Goal: Information Seeking & Learning: Check status

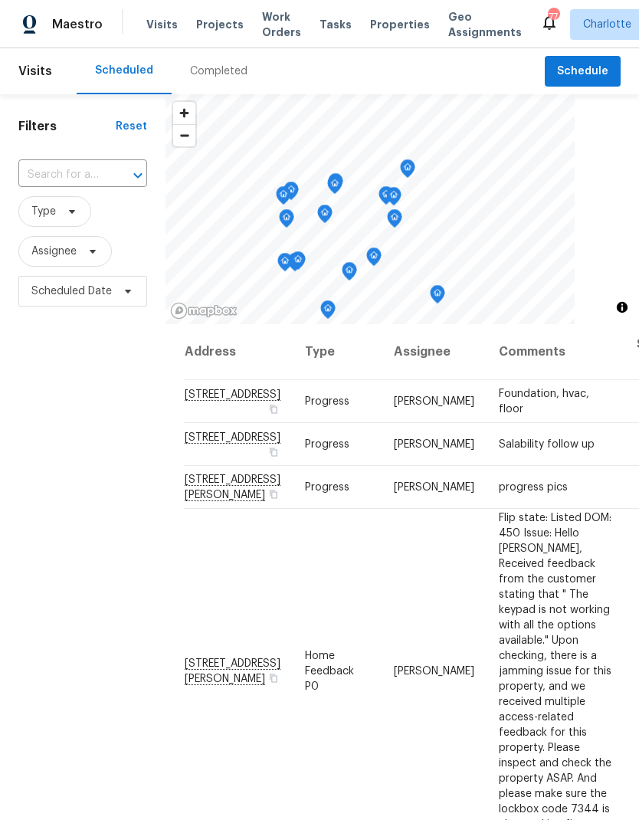
click at [270, 13] on span "Work Orders" at bounding box center [281, 24] width 39 height 31
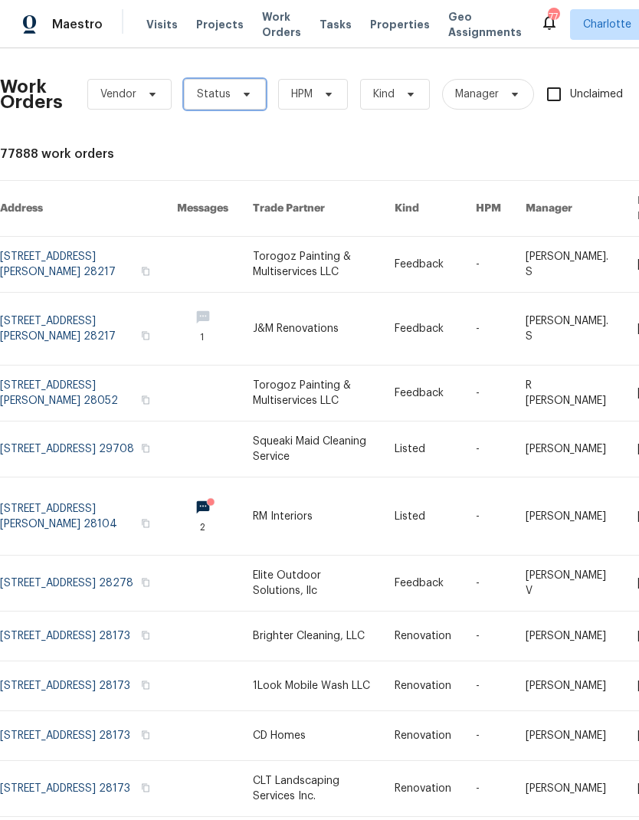
click at [246, 79] on span "Status" at bounding box center [225, 94] width 82 height 31
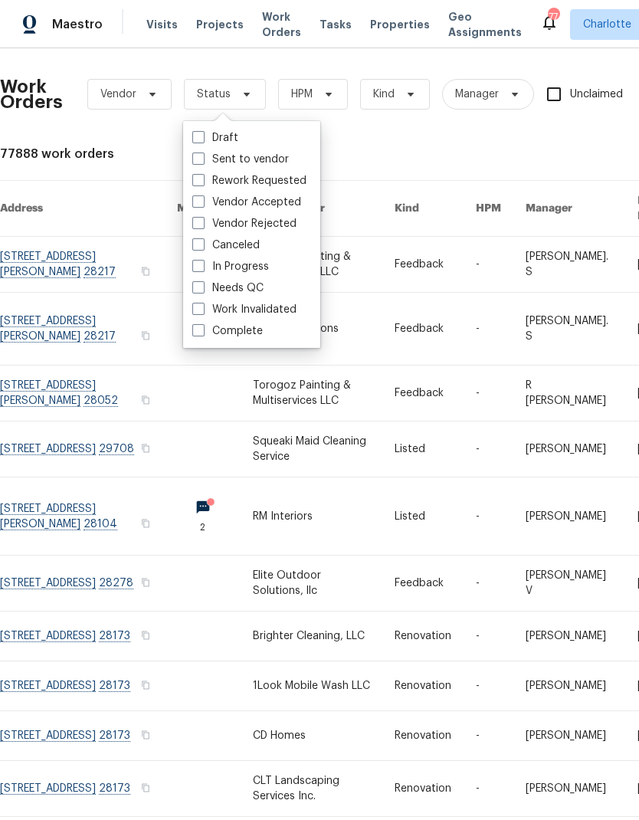
click at [254, 289] on label "Needs QC" at bounding box center [227, 287] width 71 height 15
click at [202, 289] on input "Needs QC" at bounding box center [197, 285] width 10 height 10
checkbox input "true"
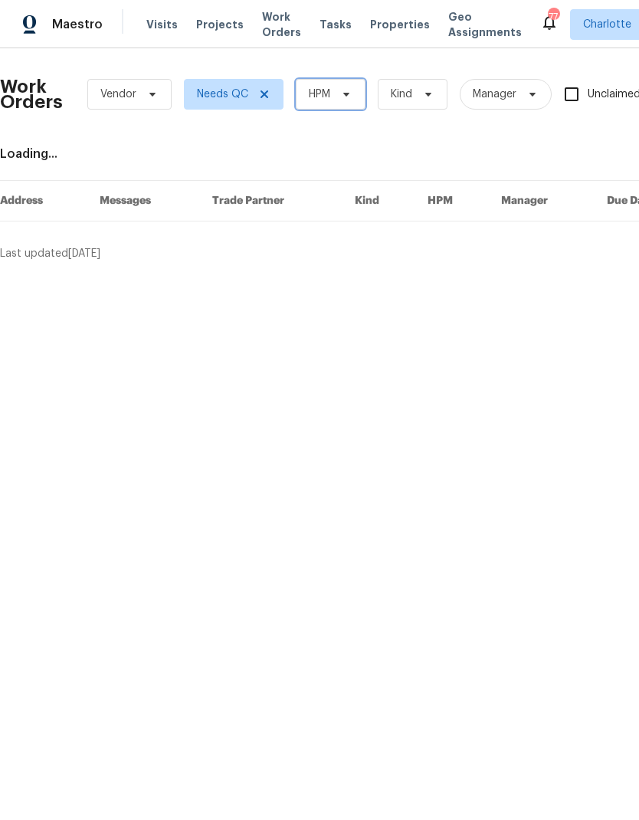
click at [337, 97] on span at bounding box center [343, 94] width 17 height 12
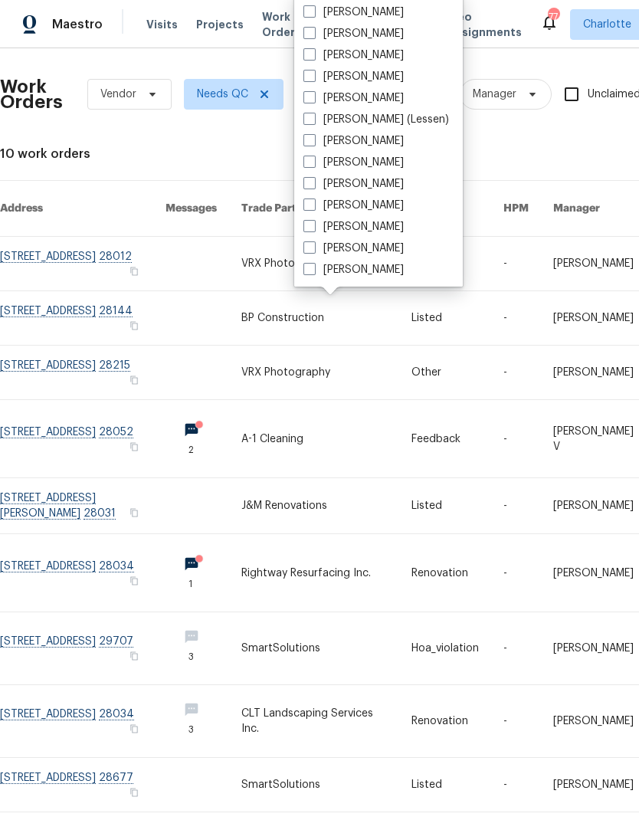
scroll to position [190, 0]
click at [361, 273] on label "[PERSON_NAME]" at bounding box center [353, 269] width 100 height 15
click at [313, 272] on input "[PERSON_NAME]" at bounding box center [308, 267] width 10 height 10
checkbox input "true"
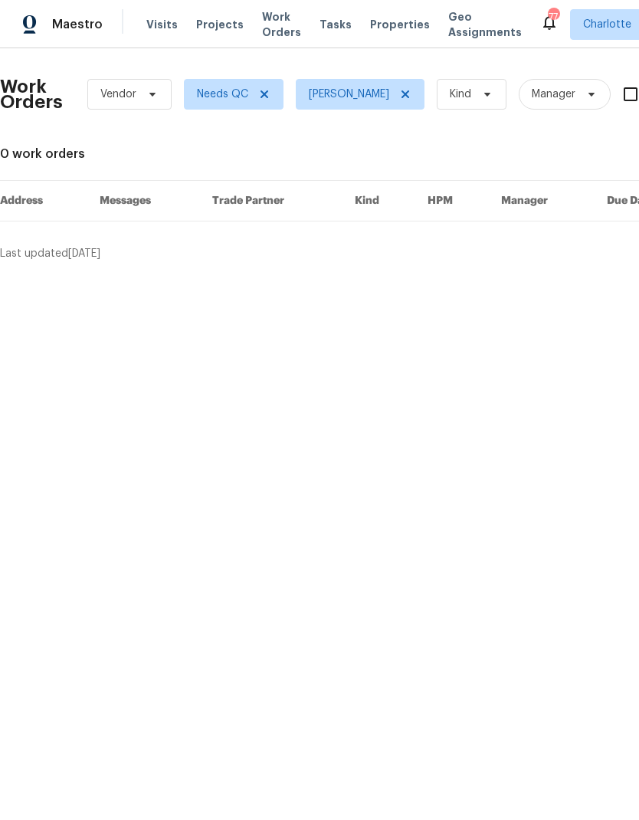
click at [71, 23] on span "Maestro" at bounding box center [77, 24] width 51 height 15
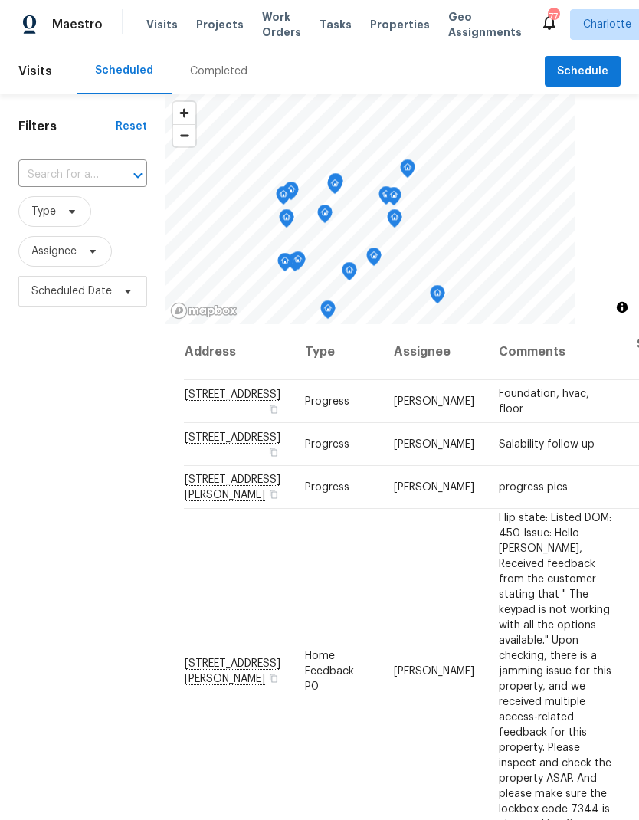
click at [216, 67] on div "Completed" at bounding box center [218, 71] width 57 height 15
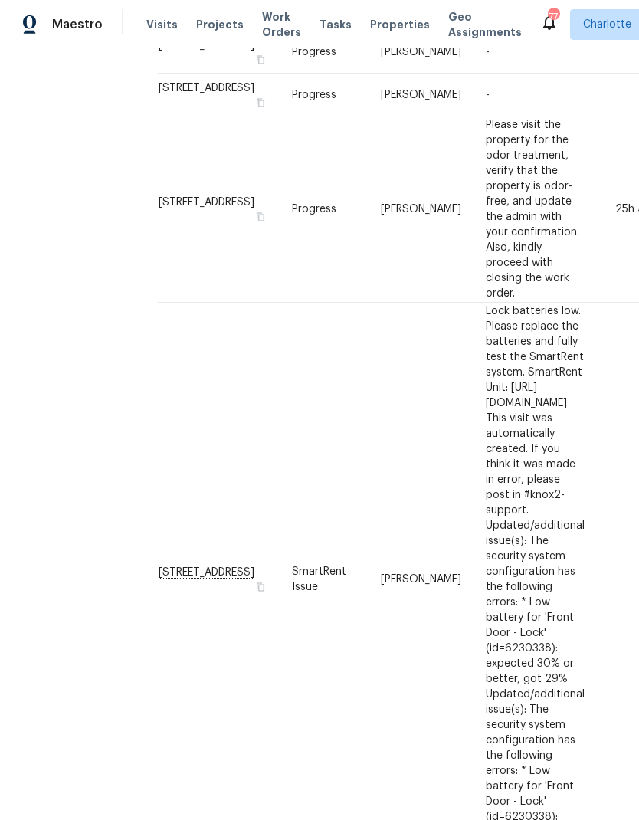
scroll to position [750, 28]
click at [58, 452] on div "Filters Reset ​ Type Assignee Scheduled Date Completed Date" at bounding box center [56, 265] width 169 height 1842
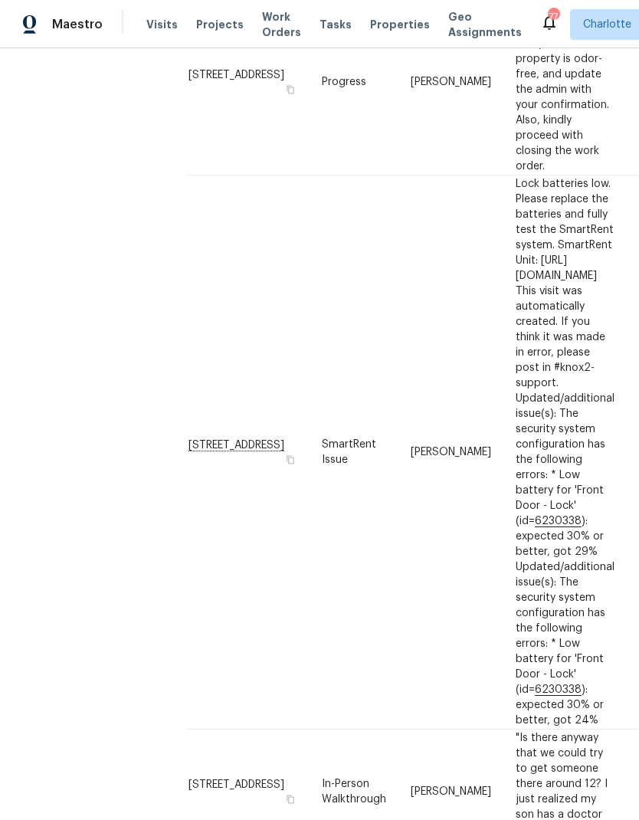
scroll to position [877, 0]
click at [319, 403] on td "SmartRent Issue" at bounding box center [353, 452] width 89 height 554
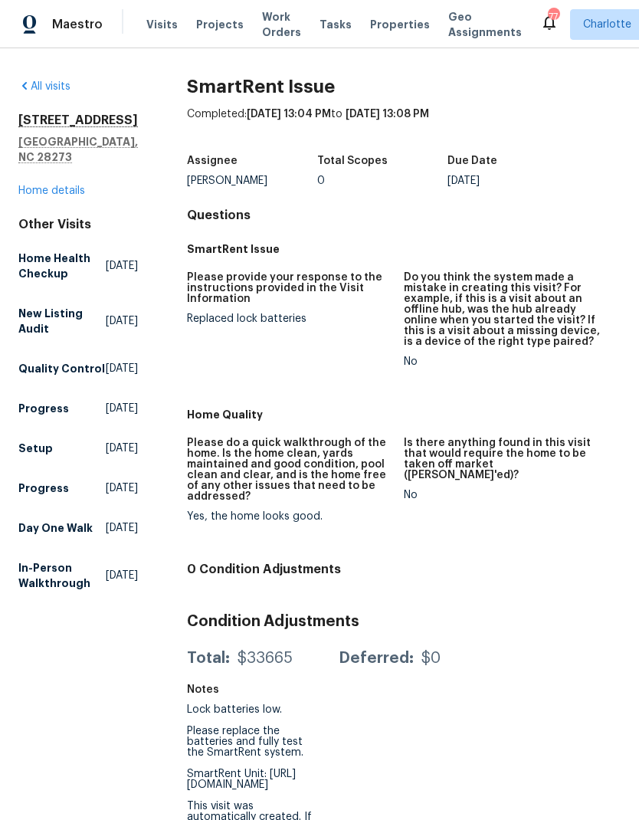
click at [42, 185] on link "Home details" at bounding box center [51, 190] width 67 height 11
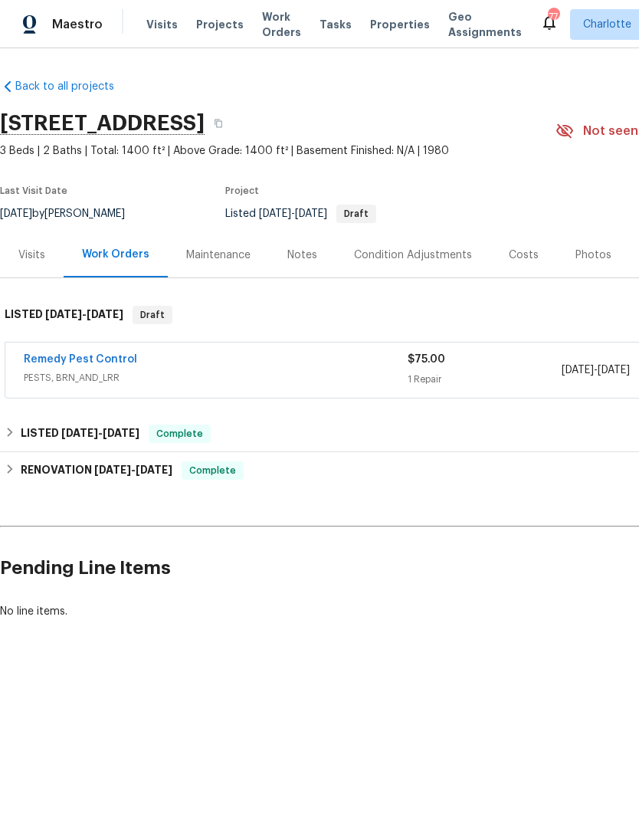
click at [70, 362] on link "Remedy Pest Control" at bounding box center [80, 359] width 113 height 11
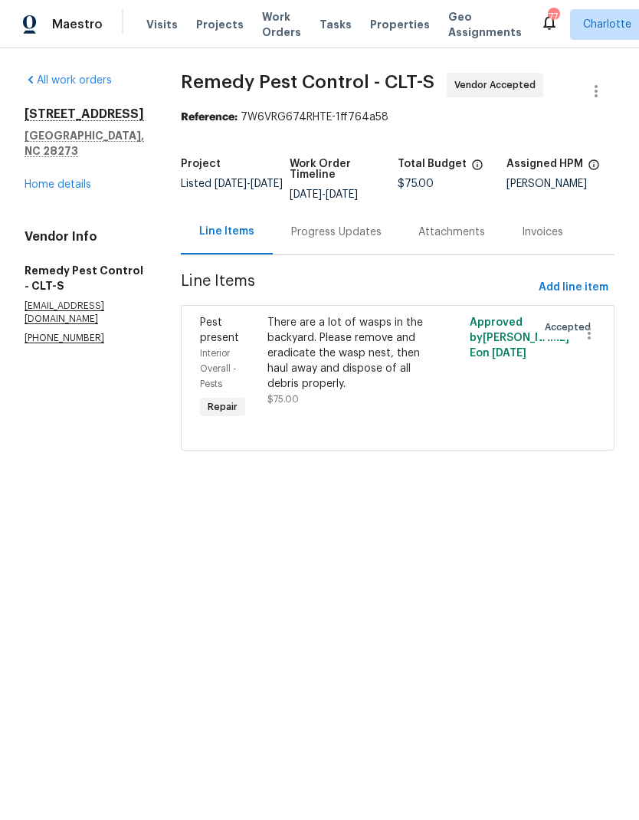
click at [41, 190] on link "Home details" at bounding box center [58, 184] width 67 height 11
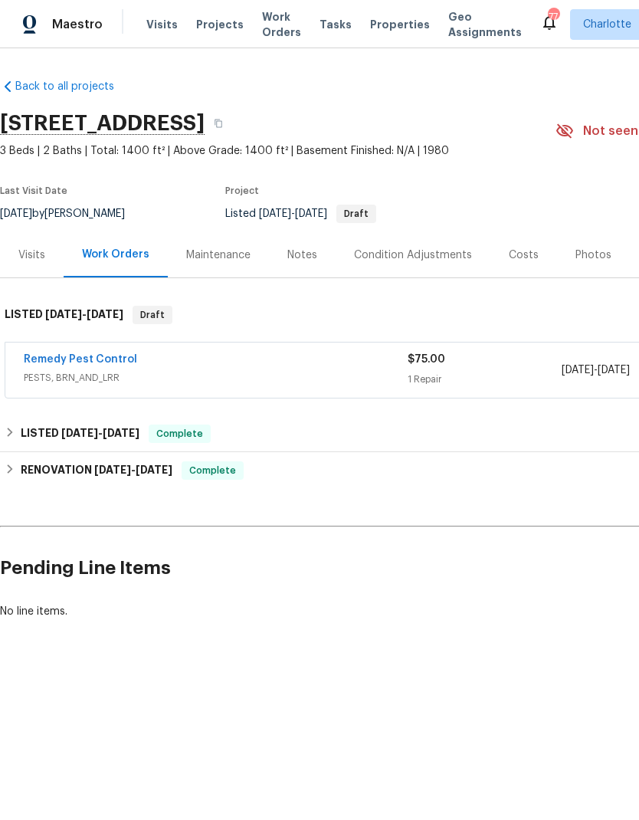
click at [575, 260] on div "Photos" at bounding box center [593, 254] width 36 height 15
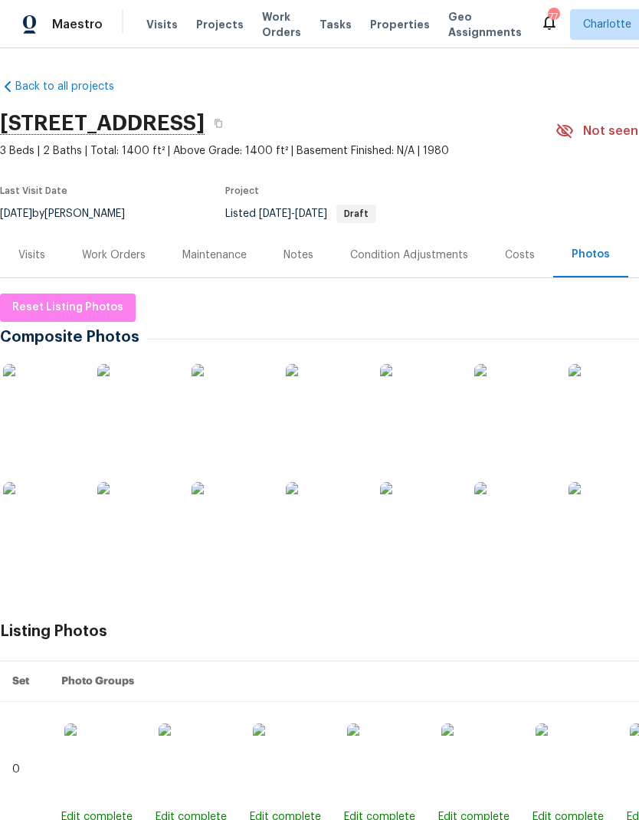
click at [49, 400] on img at bounding box center [41, 402] width 77 height 77
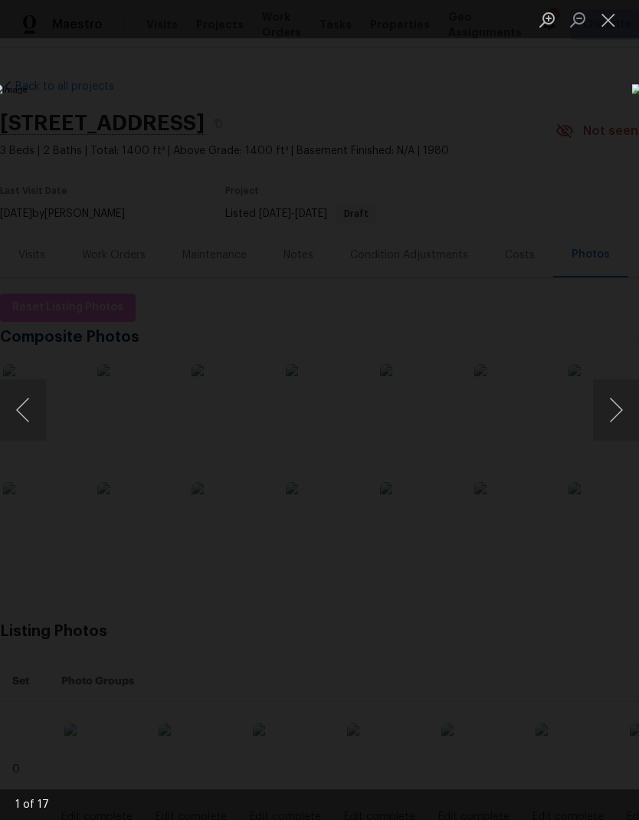
click at [613, 388] on button "Next image" at bounding box center [616, 409] width 46 height 61
click at [606, 396] on button "Next image" at bounding box center [616, 409] width 46 height 61
click at [611, 401] on button "Next image" at bounding box center [616, 409] width 46 height 61
click at [608, 417] on button "Next image" at bounding box center [616, 409] width 46 height 61
click at [609, 416] on button "Next image" at bounding box center [616, 409] width 46 height 61
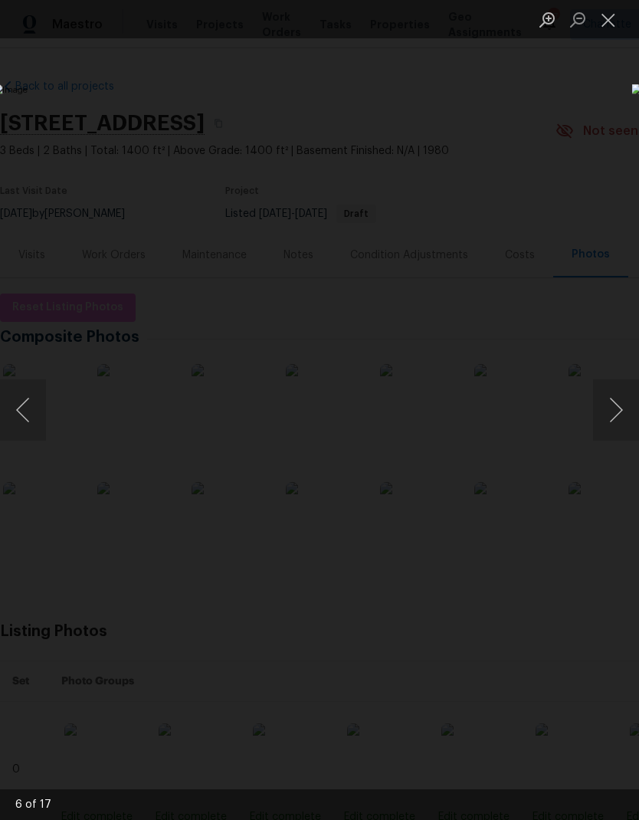
click at [613, 411] on button "Next image" at bounding box center [616, 409] width 46 height 61
click at [604, 418] on button "Next image" at bounding box center [616, 409] width 46 height 61
click at [602, 419] on button "Next image" at bounding box center [616, 409] width 46 height 61
click at [613, 414] on button "Next image" at bounding box center [616, 409] width 46 height 61
click at [601, 421] on button "Next image" at bounding box center [616, 409] width 46 height 61
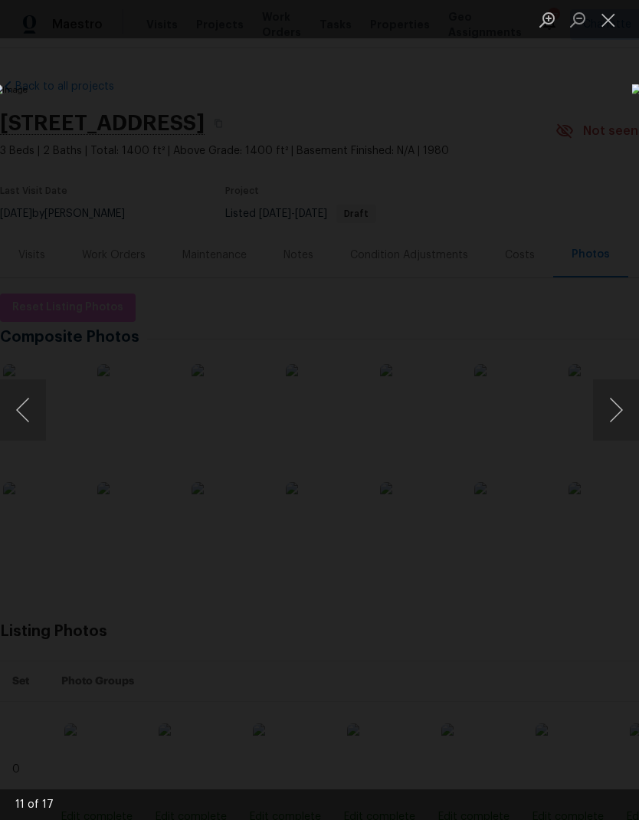
click at [594, 424] on button "Next image" at bounding box center [616, 409] width 46 height 61
click at [614, 396] on button "Next image" at bounding box center [616, 409] width 46 height 61
click at [613, 414] on button "Next image" at bounding box center [616, 409] width 46 height 61
click at [614, 411] on button "Next image" at bounding box center [616, 409] width 46 height 61
click at [610, 414] on button "Next image" at bounding box center [616, 409] width 46 height 61
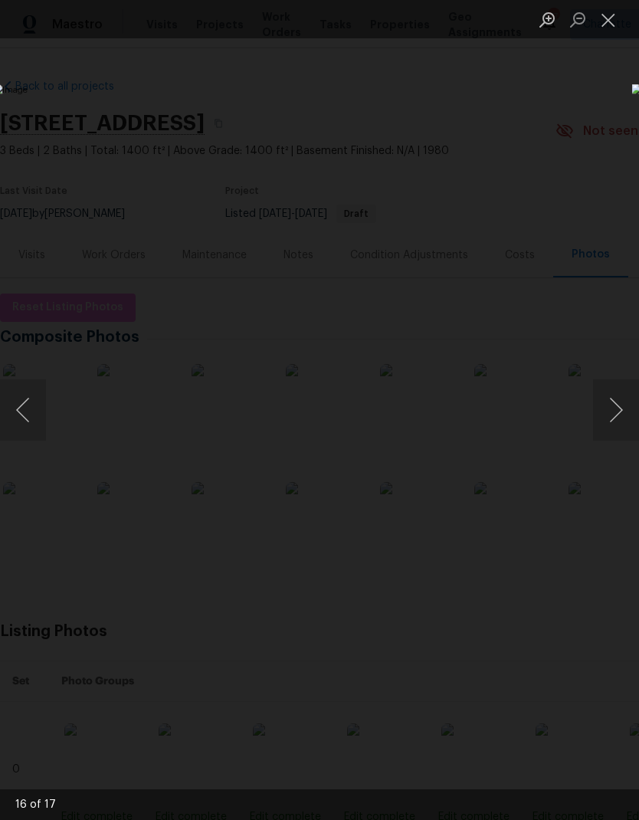
click at [606, 417] on button "Next image" at bounding box center [616, 409] width 46 height 61
click at [607, 421] on button "Next image" at bounding box center [616, 409] width 46 height 61
click at [604, 422] on button "Next image" at bounding box center [616, 409] width 46 height 61
click at [605, 24] on button "Close lightbox" at bounding box center [608, 19] width 31 height 27
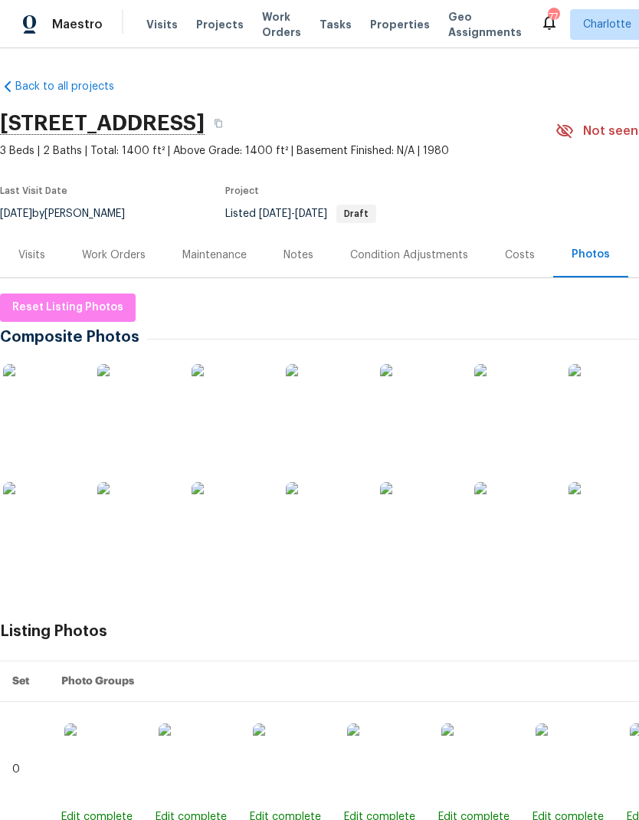
click at [56, 5] on div "Maestro Visits Projects Work Orders Tasks Properties Geo Assignments 77 Charlot…" at bounding box center [319, 24] width 639 height 48
click at [57, 11] on div "Maestro" at bounding box center [51, 24] width 103 height 31
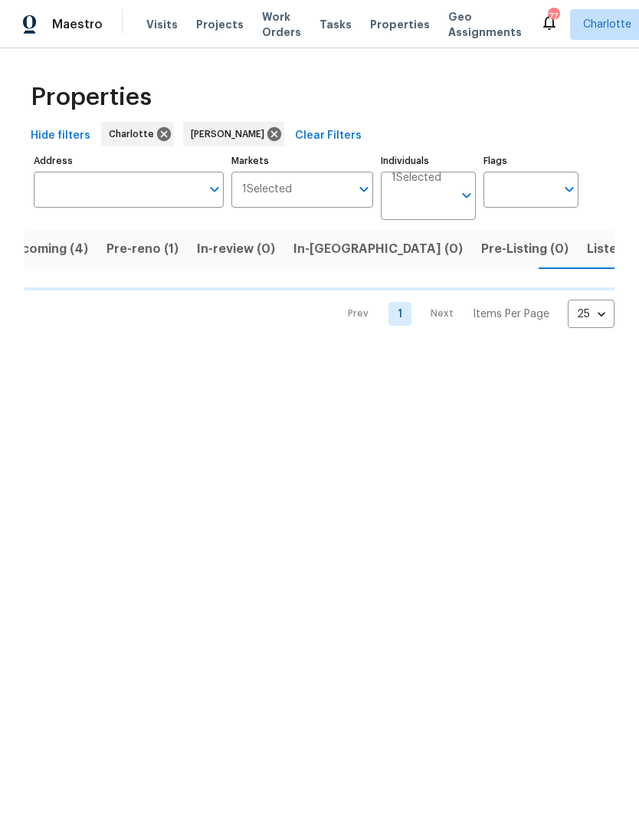
scroll to position [0, 30]
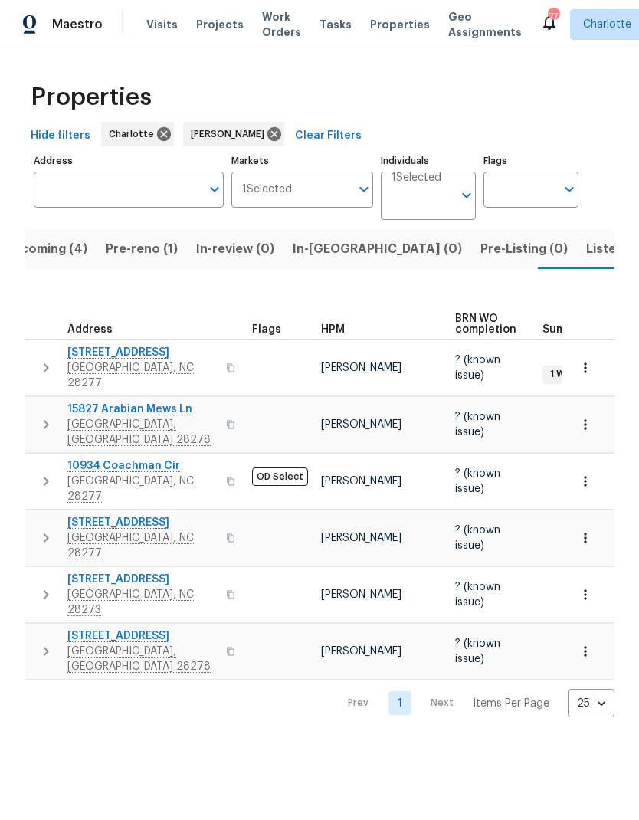
click at [149, 253] on span "Pre-reno (1)" at bounding box center [142, 248] width 72 height 21
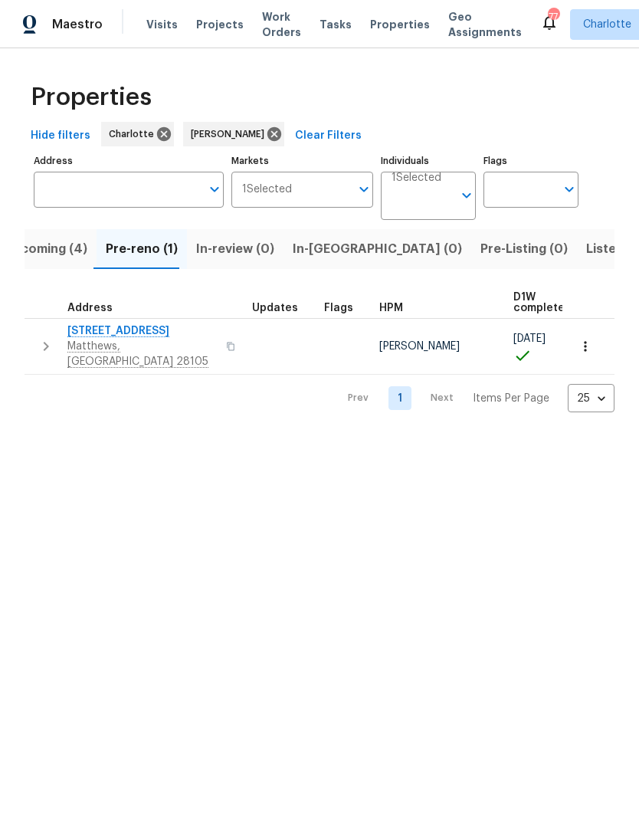
click at [51, 338] on icon "button" at bounding box center [46, 346] width 18 height 18
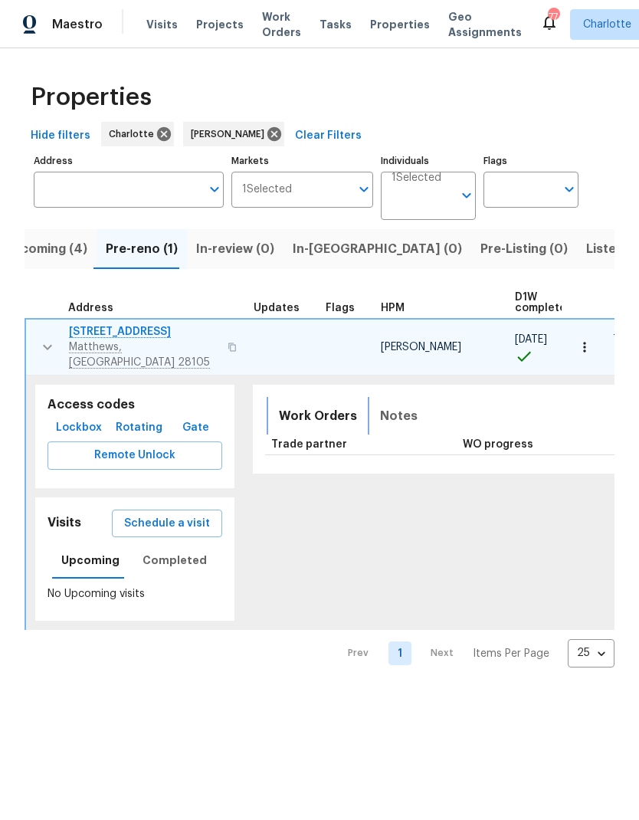
click at [312, 407] on span "Work Orders" at bounding box center [318, 415] width 78 height 21
click at [40, 351] on button "button" at bounding box center [47, 347] width 31 height 46
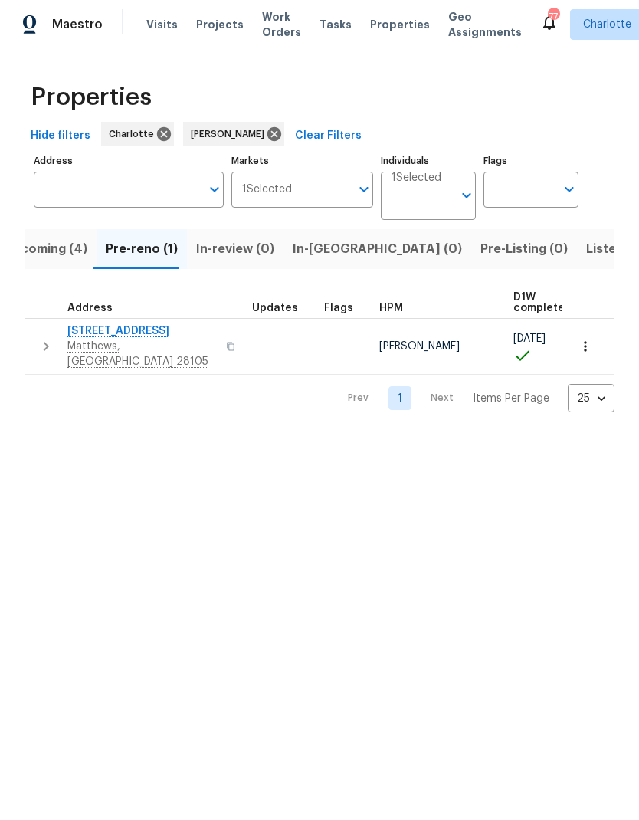
click at [391, 437] on html "Maestro Visits Projects Work Orders Tasks Properties Geo Assignments 77 Charlot…" at bounding box center [319, 218] width 639 height 437
click at [87, 325] on span "3915 Cameron Run Ln" at bounding box center [141, 330] width 149 height 15
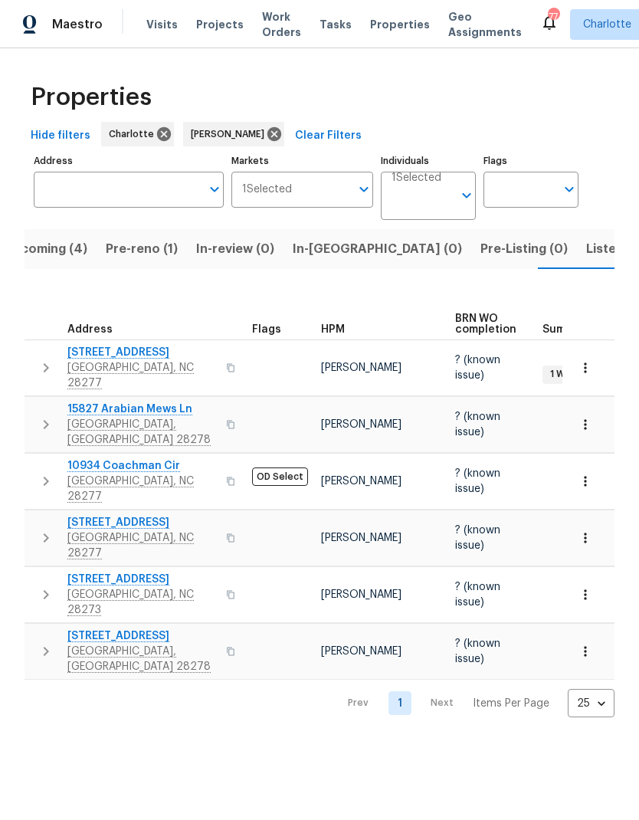
click at [160, 237] on button "Pre-reno (1)" at bounding box center [142, 249] width 90 height 40
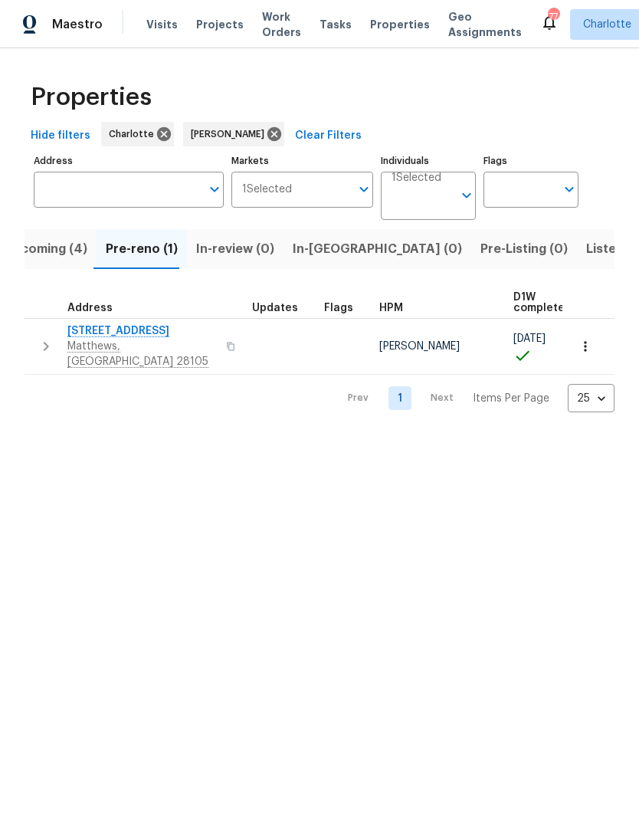
click at [62, 255] on span "Upcoming (4)" at bounding box center [45, 248] width 83 height 21
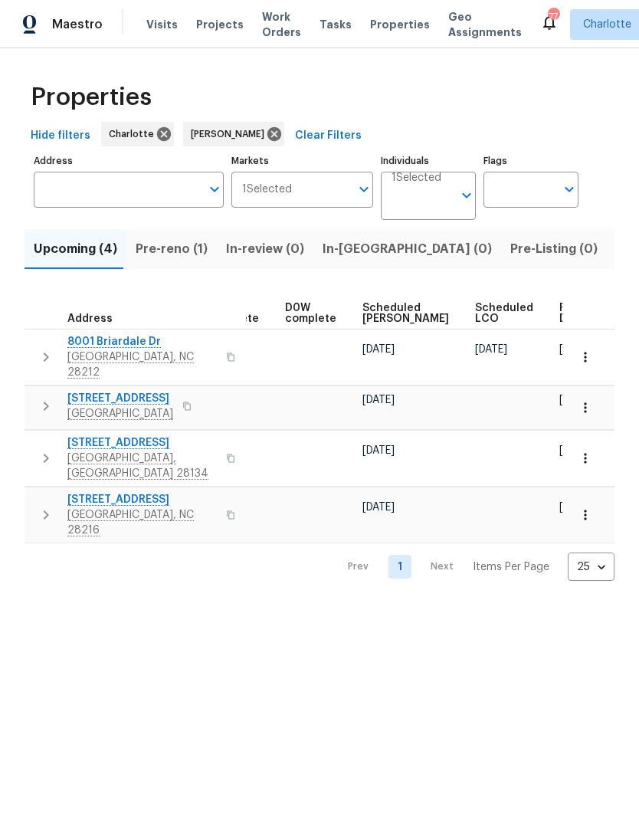
scroll to position [0, 384]
click at [560, 314] on span "Ready Date" at bounding box center [577, 313] width 34 height 21
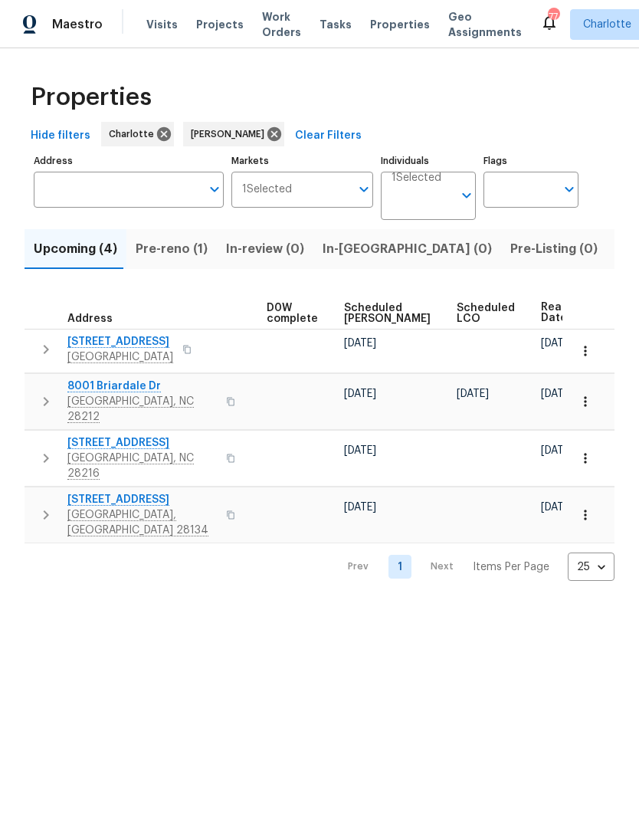
scroll to position [0, 402]
click at [574, 605] on html "Maestro Visits Projects Work Orders Tasks Properties Geo Assignments 77 Charlot…" at bounding box center [319, 302] width 639 height 605
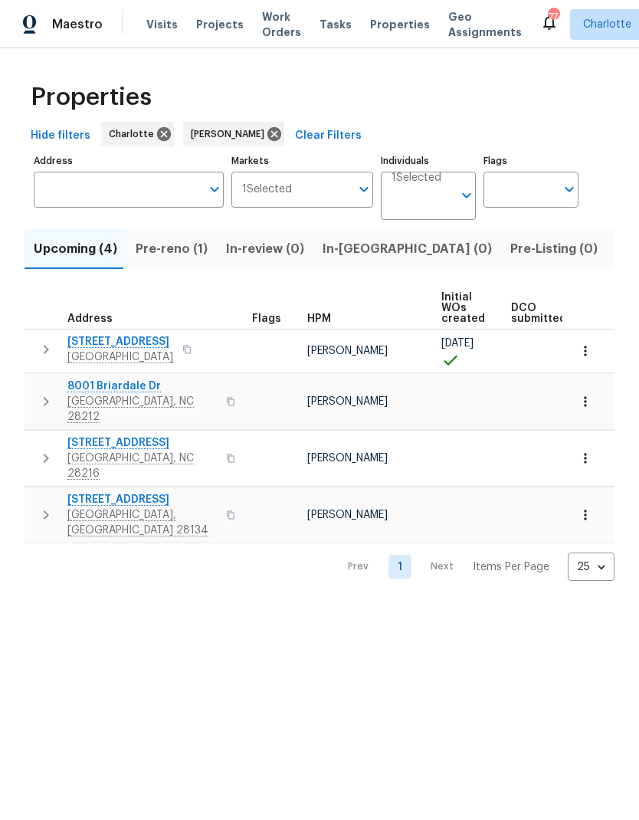
scroll to position [0, 0]
click at [63, 566] on div "Properties Hide filters Charlotte Ryan Craven Clear Filters Address Address Mar…" at bounding box center [319, 326] width 639 height 557
click at [73, 568] on div "Properties Hide filters Charlotte Ryan Craven Clear Filters Address Address Mar…" at bounding box center [319, 326] width 639 height 557
click at [616, 260] on span "Listed (26)" at bounding box center [649, 248] width 66 height 21
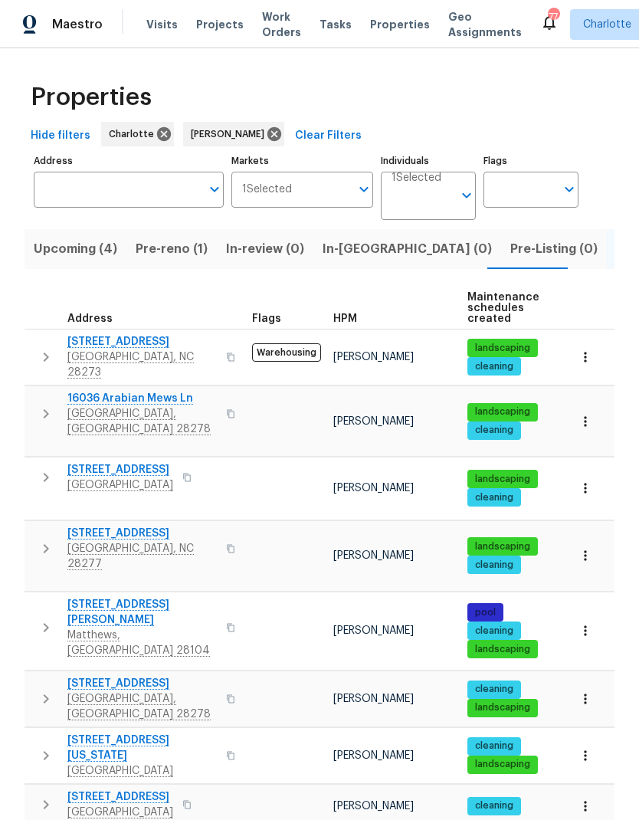
click at [44, 350] on icon "button" at bounding box center [46, 357] width 18 height 18
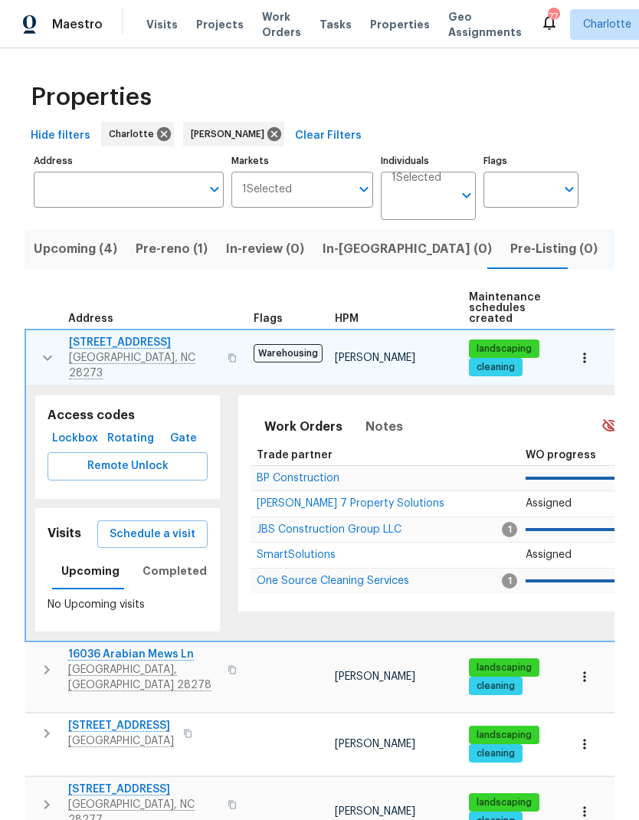
click at [40, 352] on icon "button" at bounding box center [47, 358] width 18 height 18
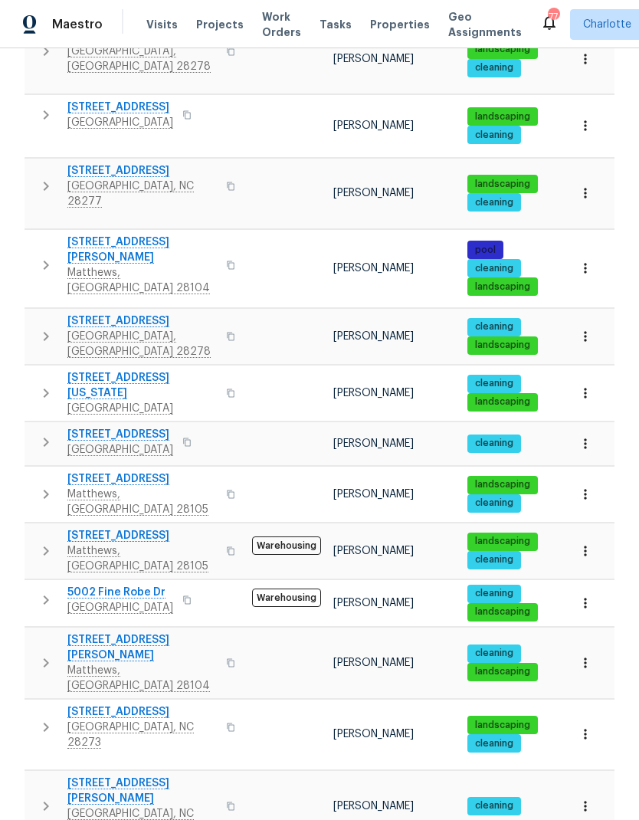
click at [48, 591] on icon "button" at bounding box center [46, 600] width 18 height 18
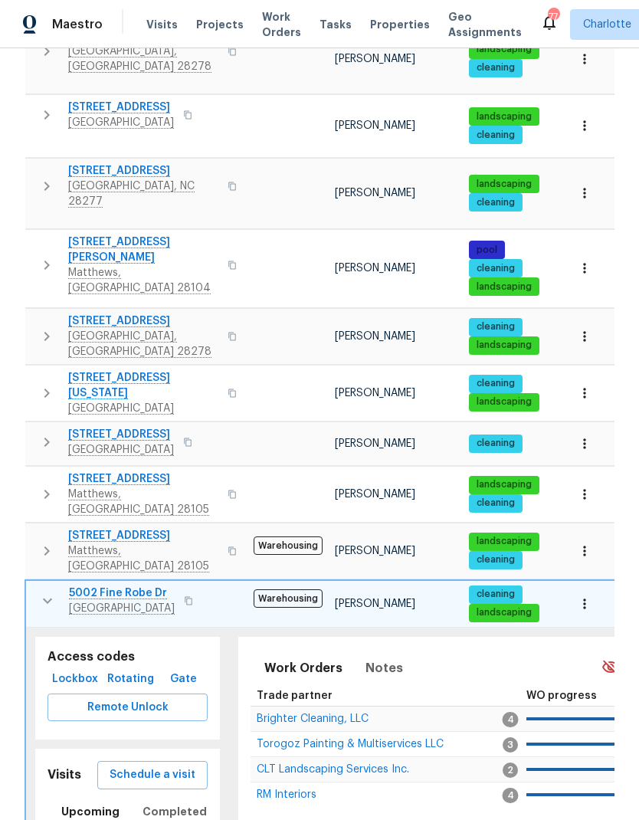
click at [89, 585] on span "5002 Fine Robe Dr" at bounding box center [122, 592] width 106 height 15
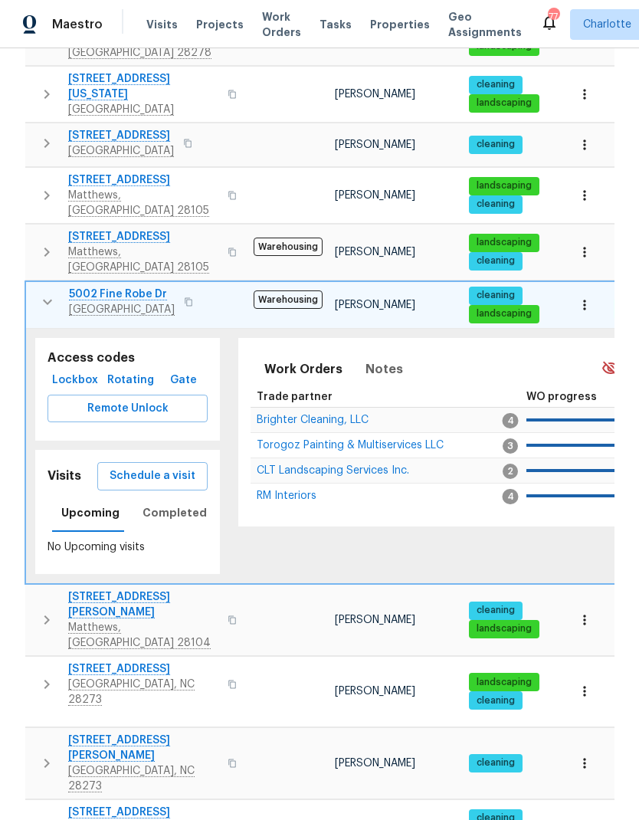
scroll to position [659, 0]
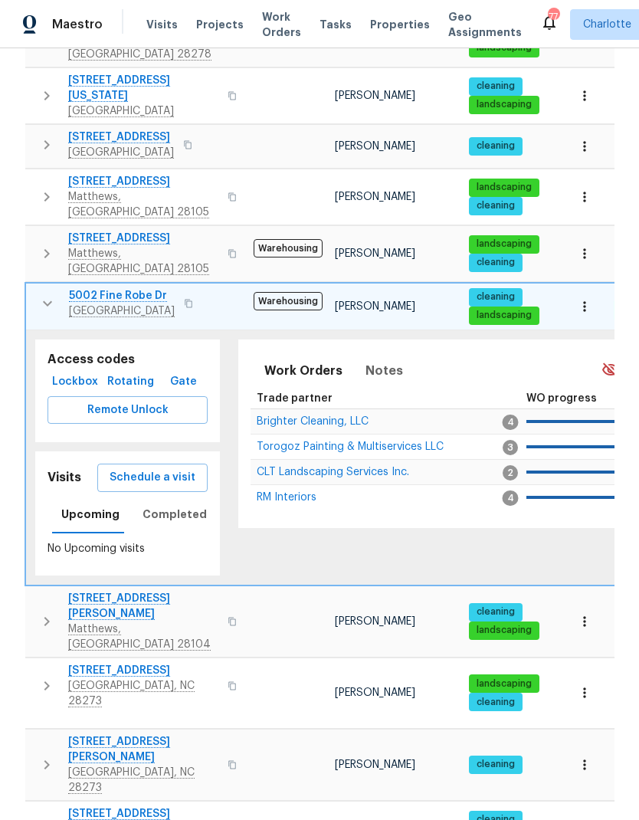
click at [40, 294] on icon "button" at bounding box center [47, 303] width 18 height 18
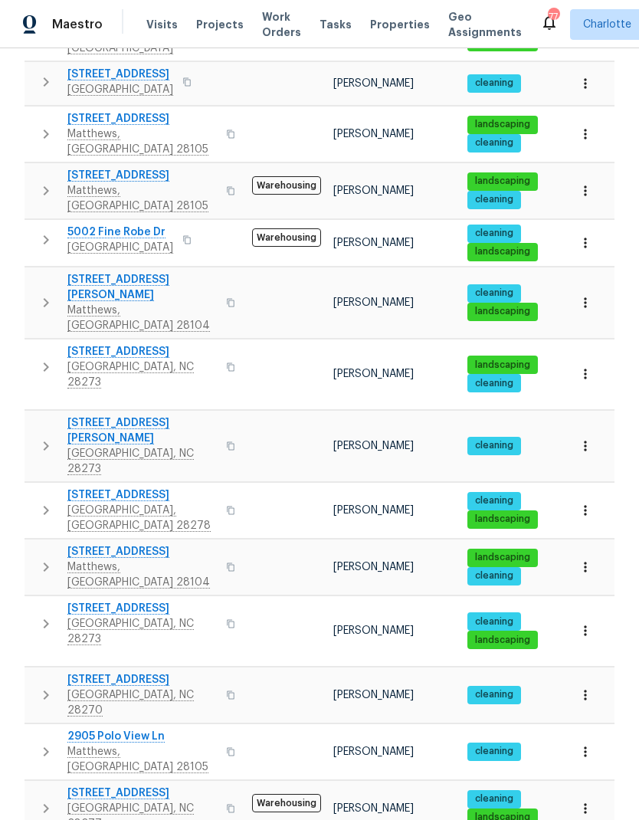
scroll to position [0, 0]
click at [38, 614] on icon "button" at bounding box center [46, 623] width 18 height 18
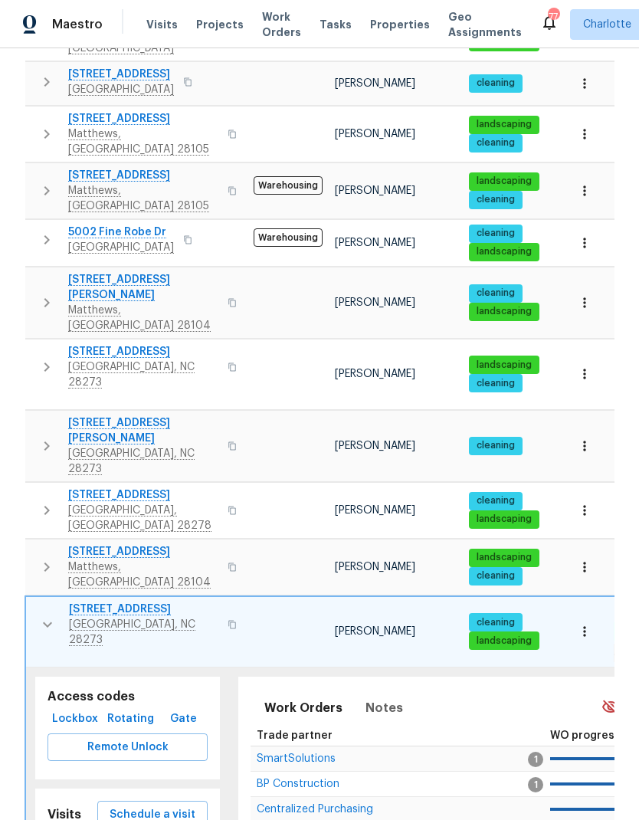
click at [38, 615] on icon "button" at bounding box center [47, 624] width 18 height 18
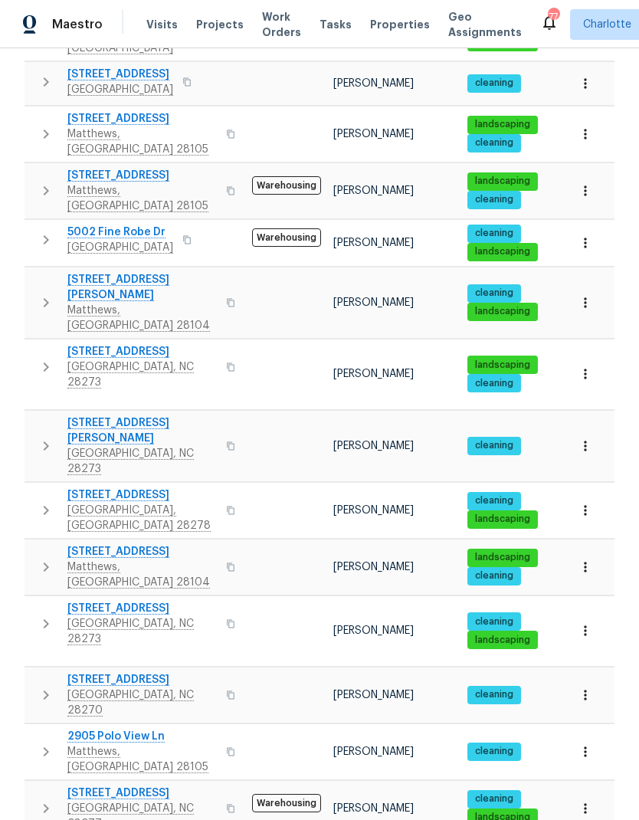
click at [77, 601] on span "11103 Fox Cove Dr" at bounding box center [141, 608] width 149 height 15
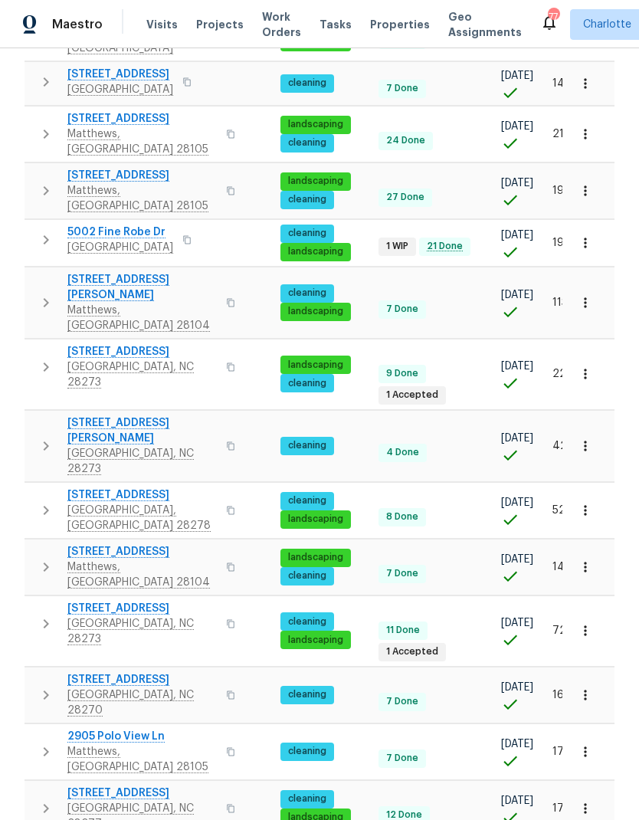
scroll to position [0, 192]
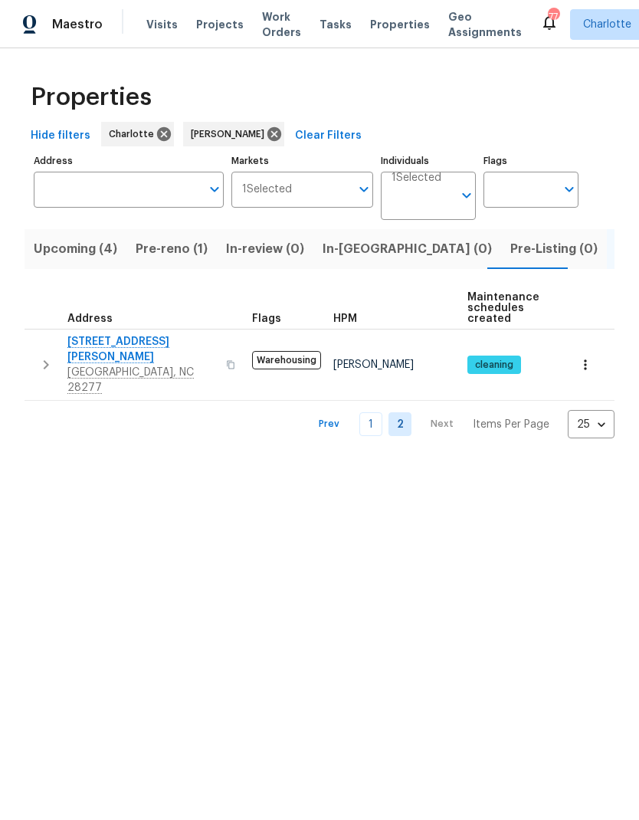
click at [376, 412] on link "1" at bounding box center [370, 424] width 23 height 24
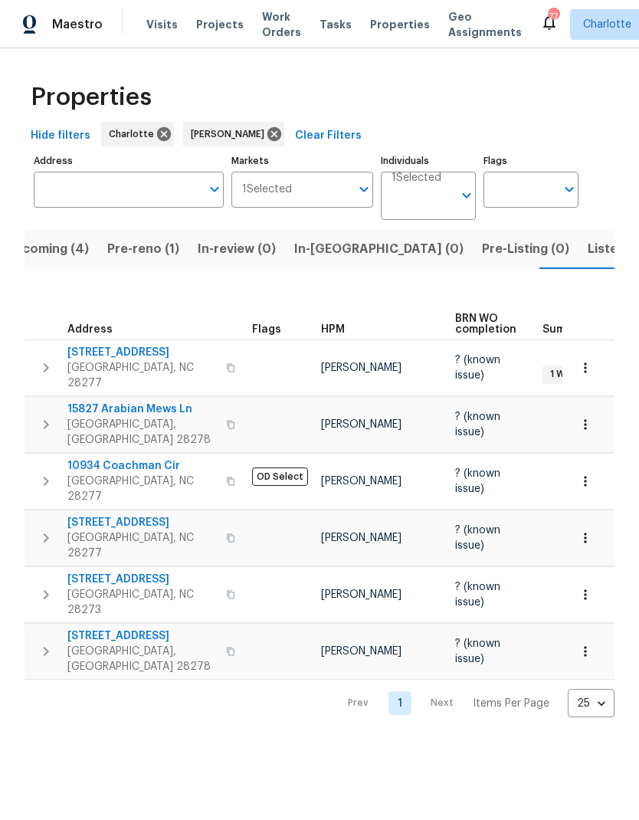
scroll to position [0, 30]
click at [323, 240] on span "In-[GEOGRAPHIC_DATA] (0)" at bounding box center [377, 248] width 169 height 21
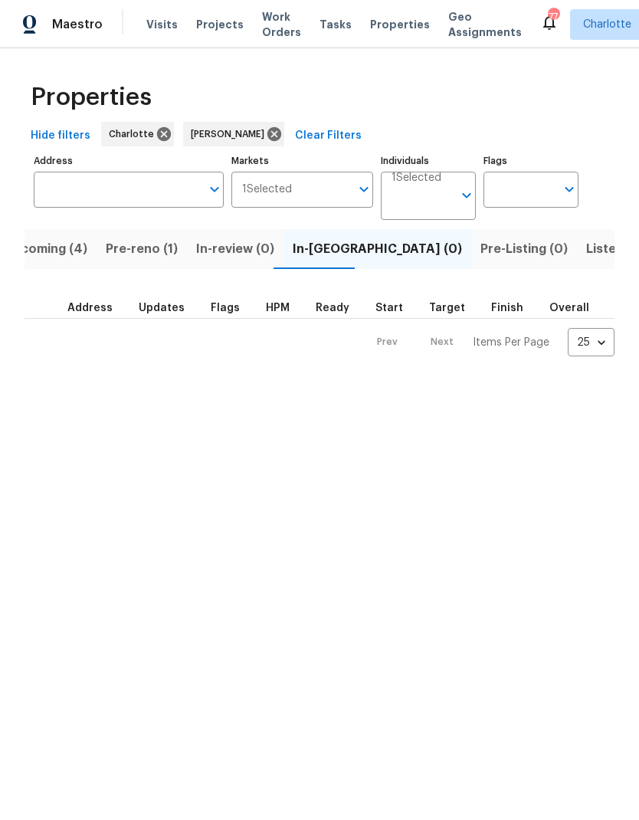
click at [46, 244] on span "Upcoming (4)" at bounding box center [45, 248] width 83 height 21
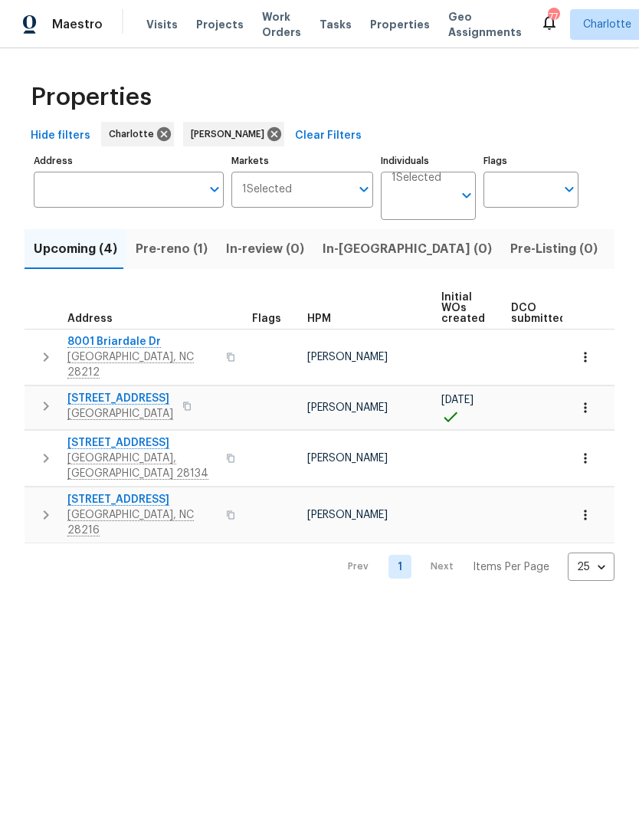
click at [42, 358] on icon "button" at bounding box center [46, 357] width 18 height 18
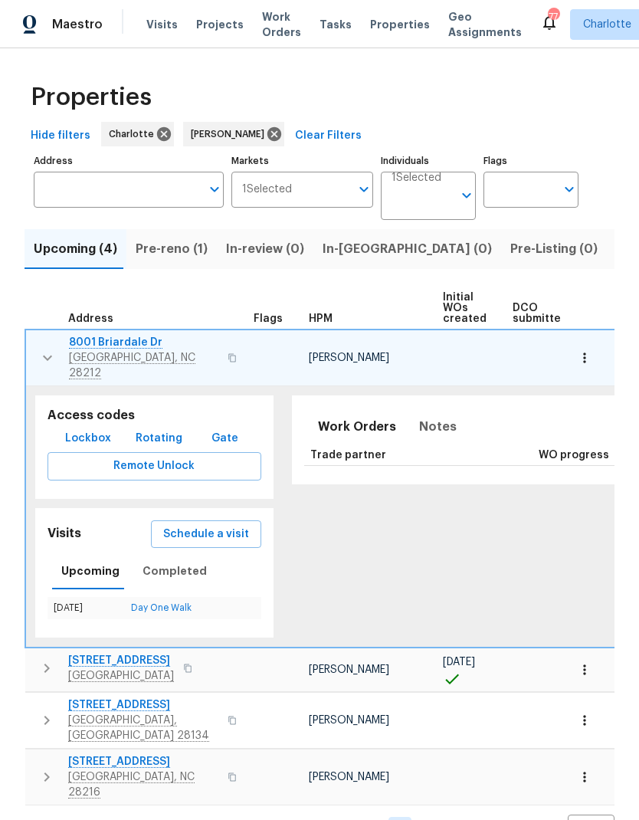
click at [41, 356] on icon "button" at bounding box center [47, 358] width 18 height 18
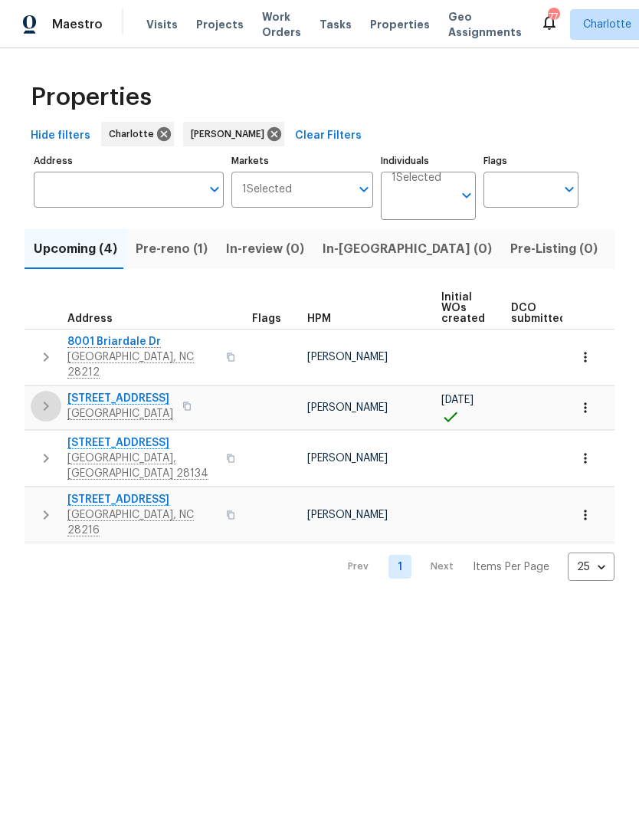
click at [41, 404] on button "button" at bounding box center [46, 406] width 31 height 31
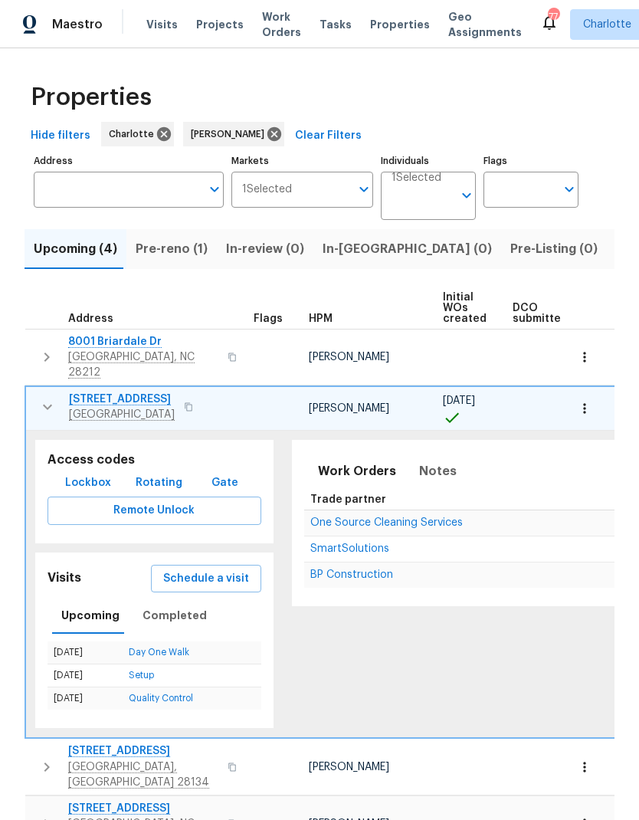
click at [36, 400] on button "button" at bounding box center [47, 406] width 31 height 31
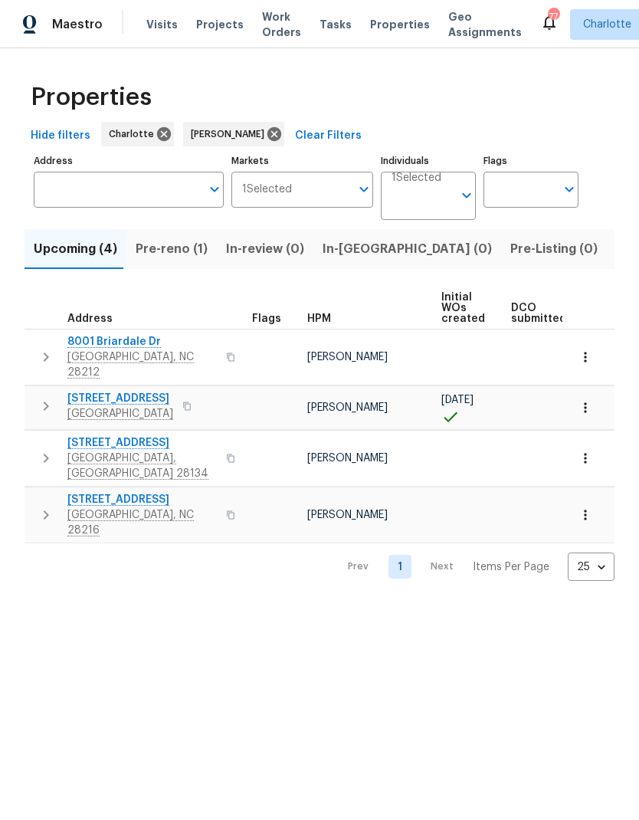
click at [463, 605] on html "Maestro Visits Projects Work Orders Tasks Properties Geo Assignments 77 Charlot…" at bounding box center [319, 302] width 639 height 605
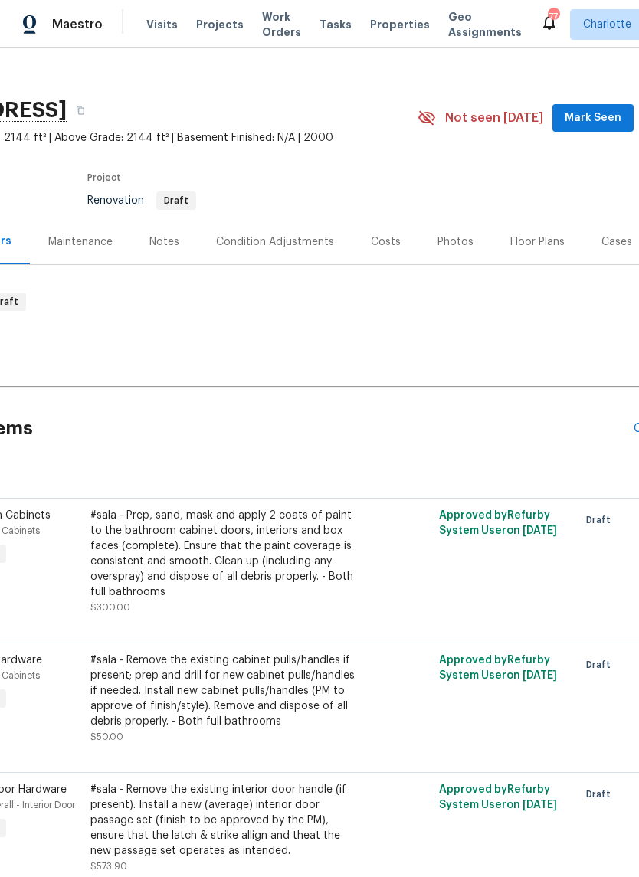
scroll to position [16, 172]
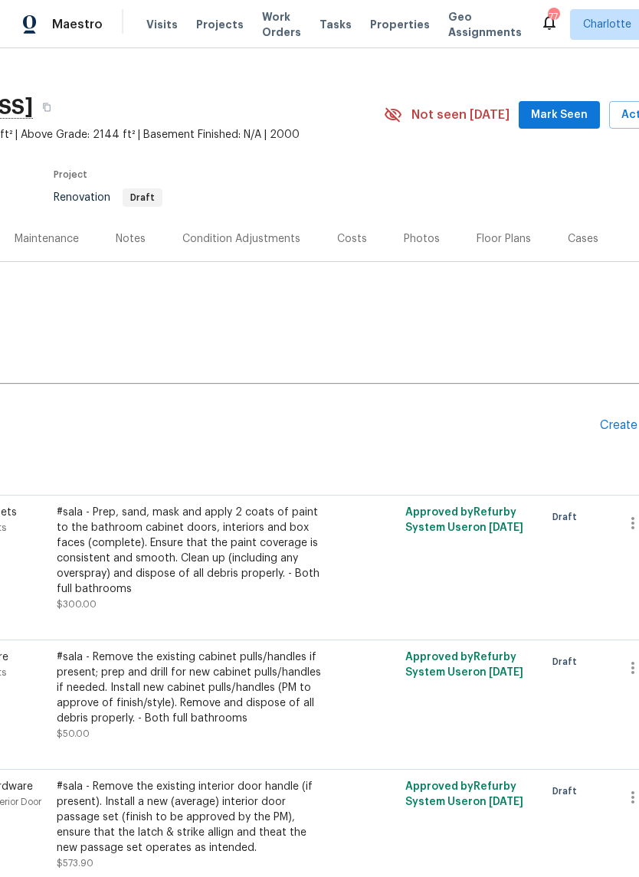
click at [508, 235] on div "Floor Plans" at bounding box center [503, 238] width 54 height 15
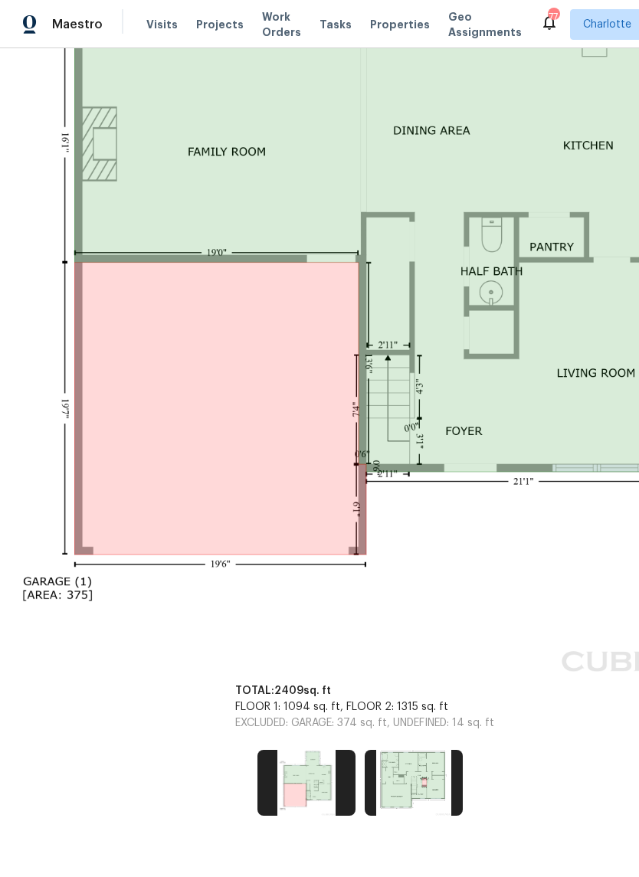
scroll to position [519, 83]
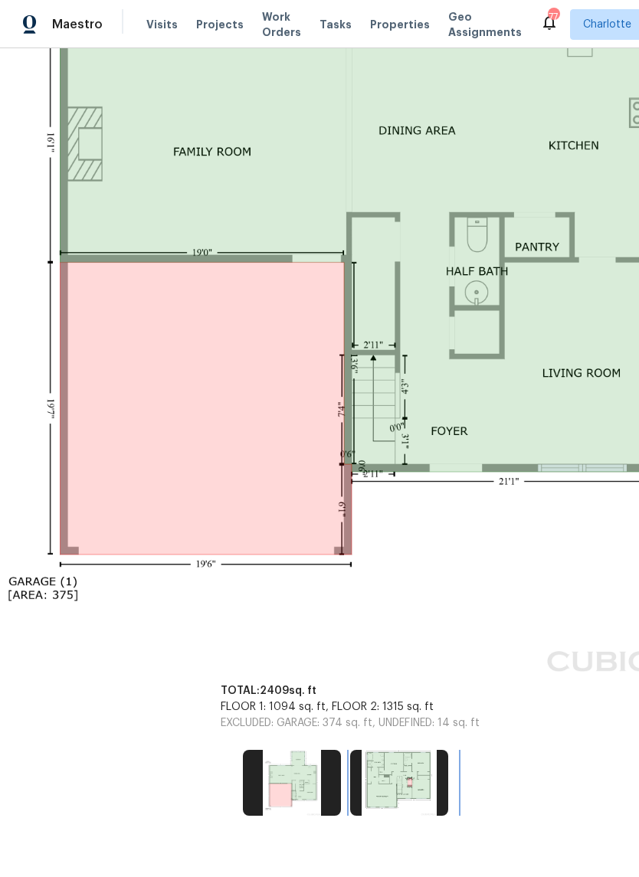
click at [411, 775] on img at bounding box center [399, 783] width 98 height 66
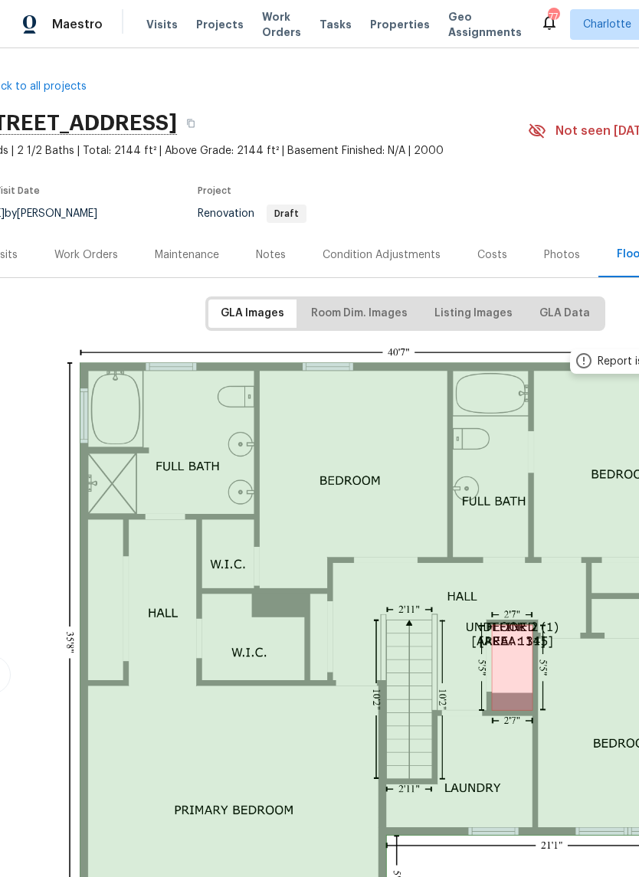
scroll to position [0, 28]
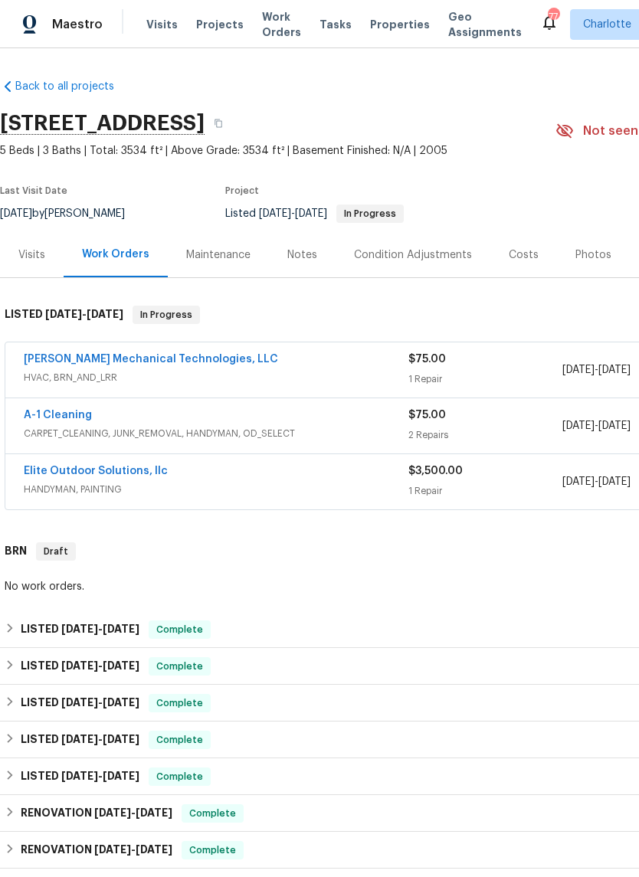
click at [63, 355] on link "Johnson's Mechanical Technologies, LLC" at bounding box center [151, 359] width 254 height 11
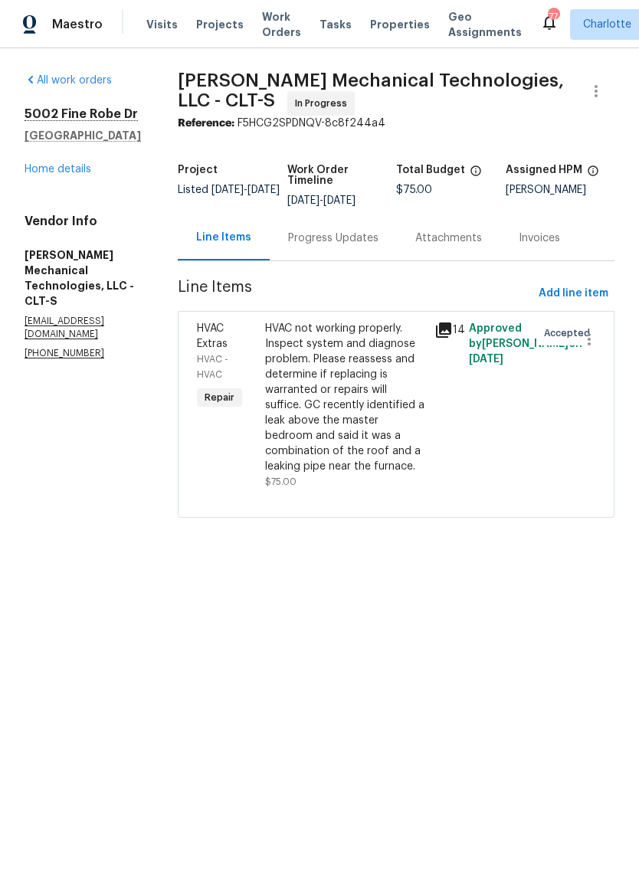
click at [397, 257] on div "Progress Updates" at bounding box center [333, 237] width 127 height 45
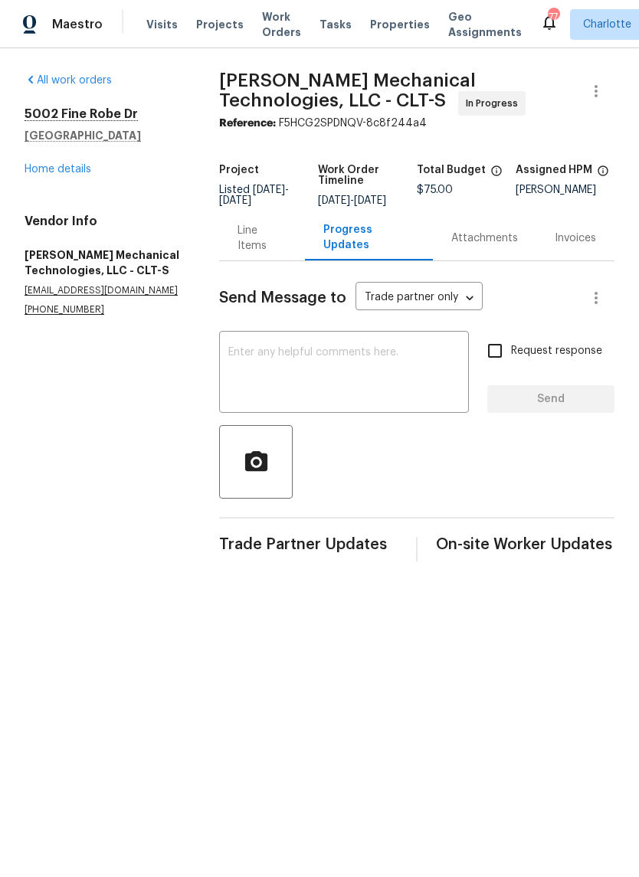
click at [284, 254] on div "Line Items" at bounding box center [261, 238] width 49 height 31
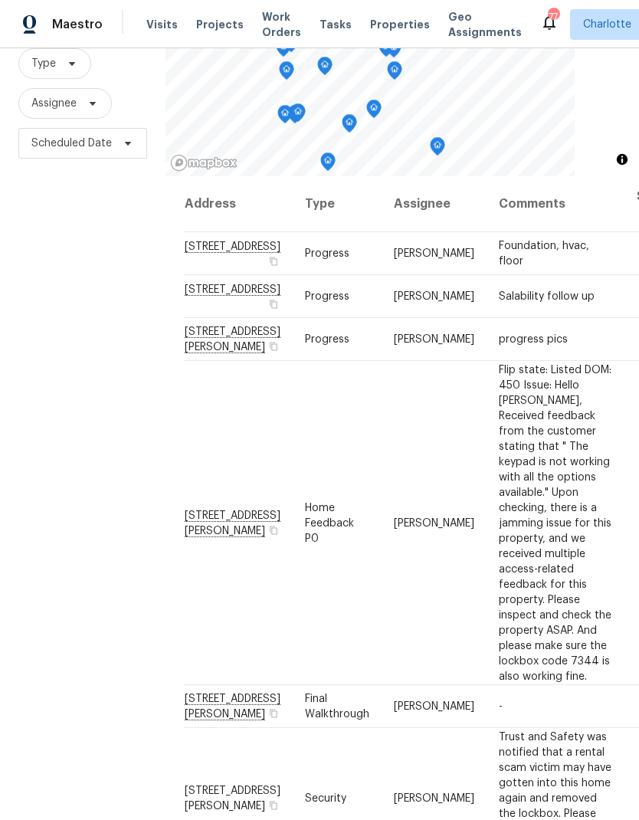
scroll to position [148, 0]
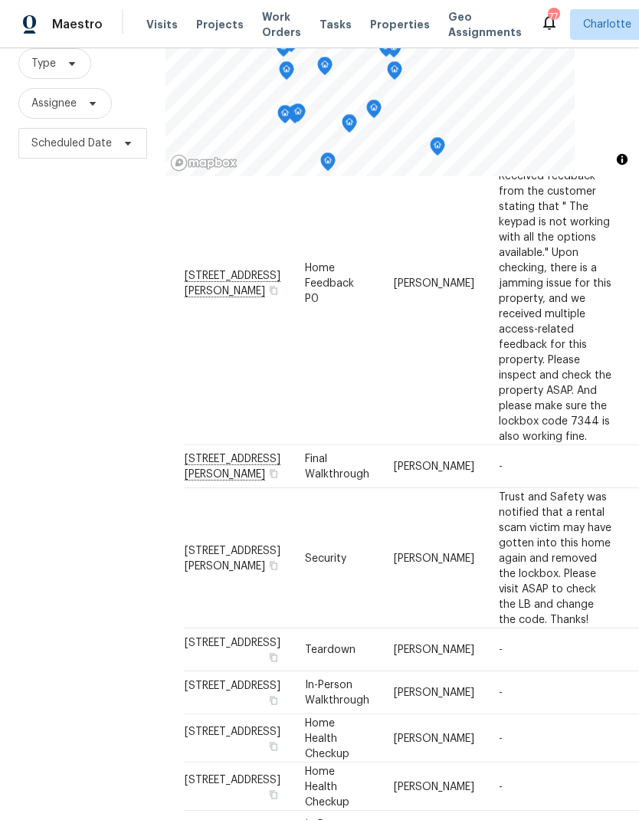
click at [44, 324] on div "Filters Reset ​ Type Assignee Scheduled Date" at bounding box center [82, 388] width 165 height 885
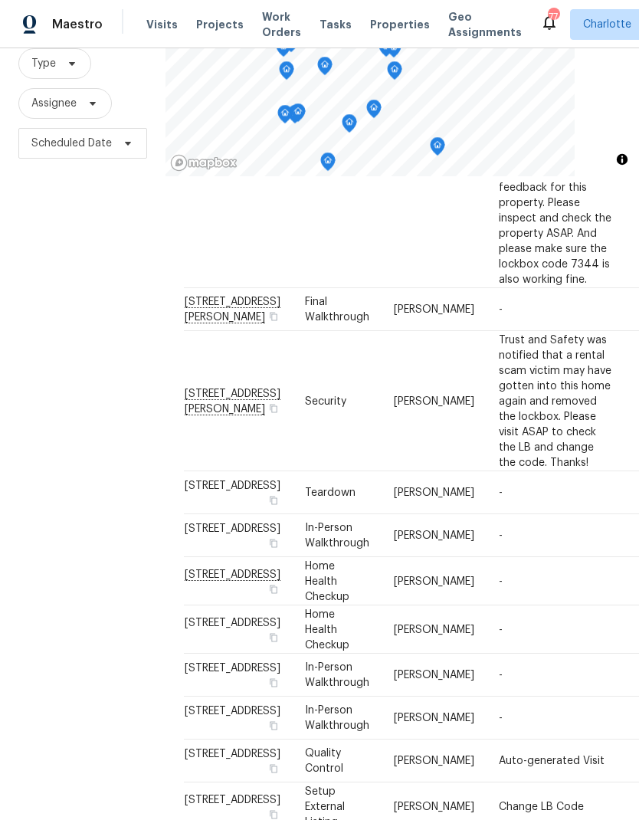
scroll to position [398, 0]
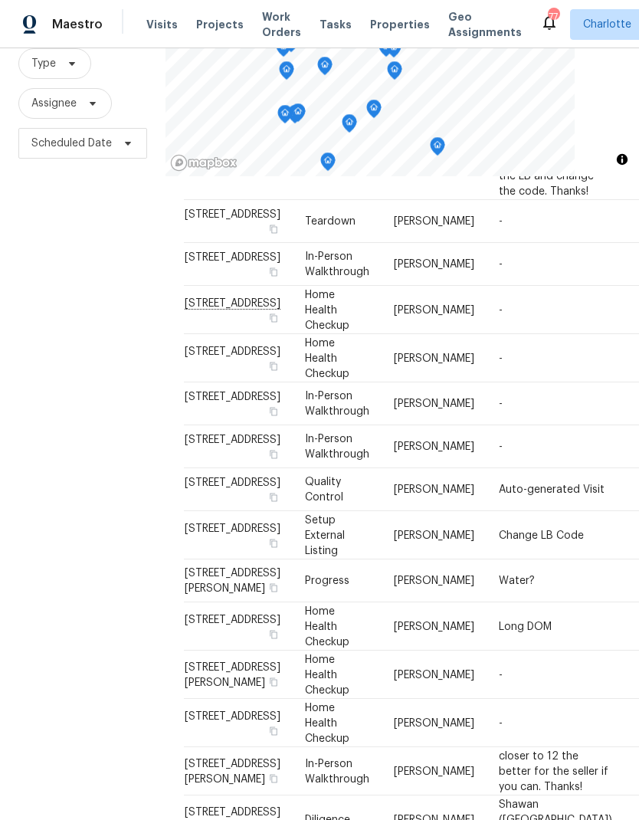
click at [59, 313] on div "Filters Reset ​ Type Assignee Scheduled Date" at bounding box center [82, 388] width 165 height 885
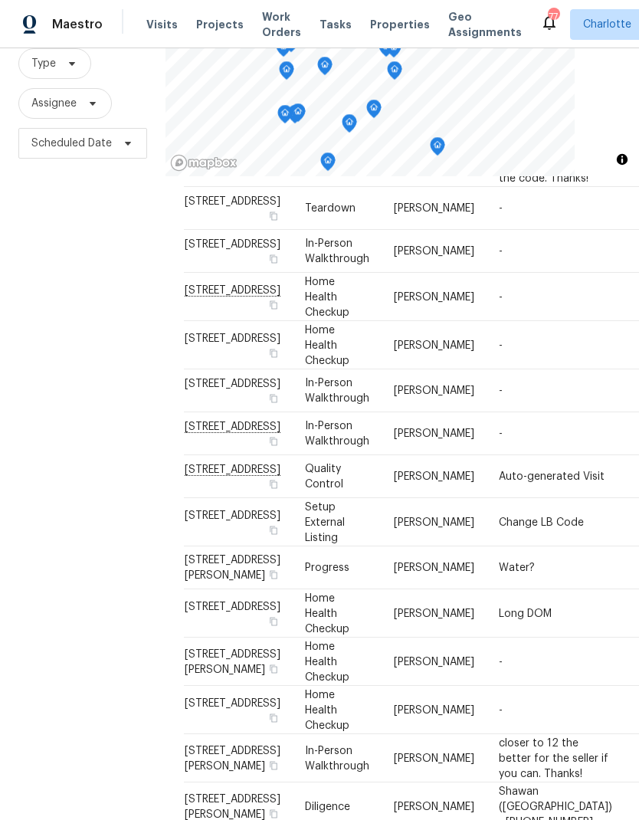
scroll to position [682, 0]
click at [123, 342] on div "Filters Reset ​ Type Assignee Scheduled Date" at bounding box center [82, 388] width 165 height 885
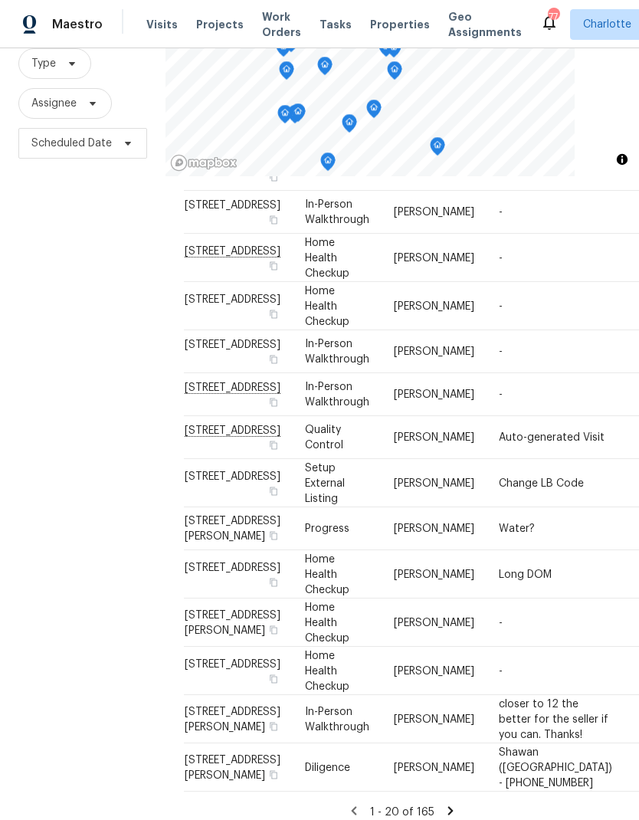
scroll to position [808, 0]
click at [102, 339] on div "Filters Reset ​ Type Assignee Scheduled Date" at bounding box center [82, 388] width 165 height 885
click at [117, 289] on div "Filters Reset ​ Type Assignee Scheduled Date" at bounding box center [82, 388] width 165 height 885
click at [120, 289] on div "Filters Reset ​ Type Assignee Scheduled Date" at bounding box center [82, 388] width 165 height 885
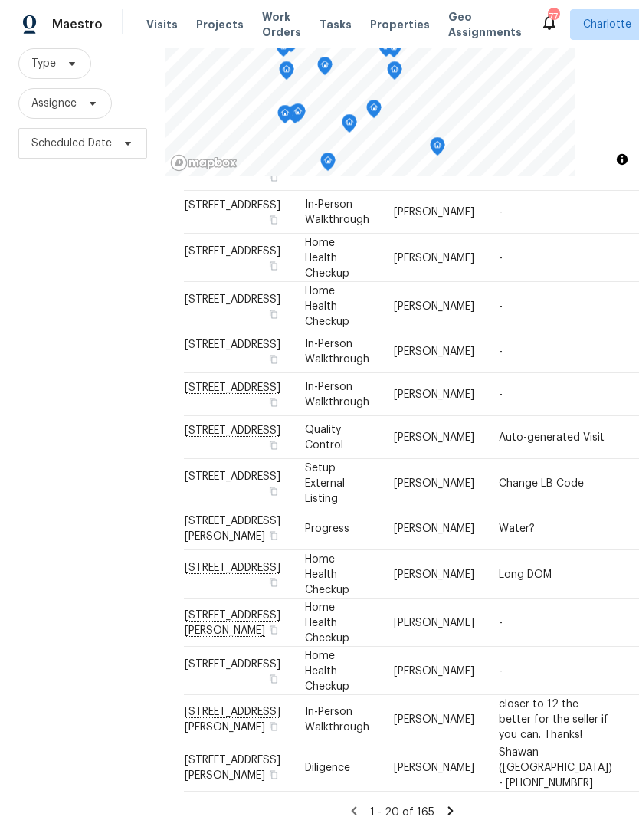
scroll to position [1312, 0]
click at [131, 299] on div "Filters Reset ​ Type Assignee Scheduled Date" at bounding box center [82, 388] width 165 height 885
click at [73, 584] on div "Filters Reset ​ Type Assignee Scheduled Date" at bounding box center [82, 388] width 165 height 885
click at [63, 595] on div "Filters Reset ​ Type Assignee Scheduled Date" at bounding box center [82, 388] width 165 height 885
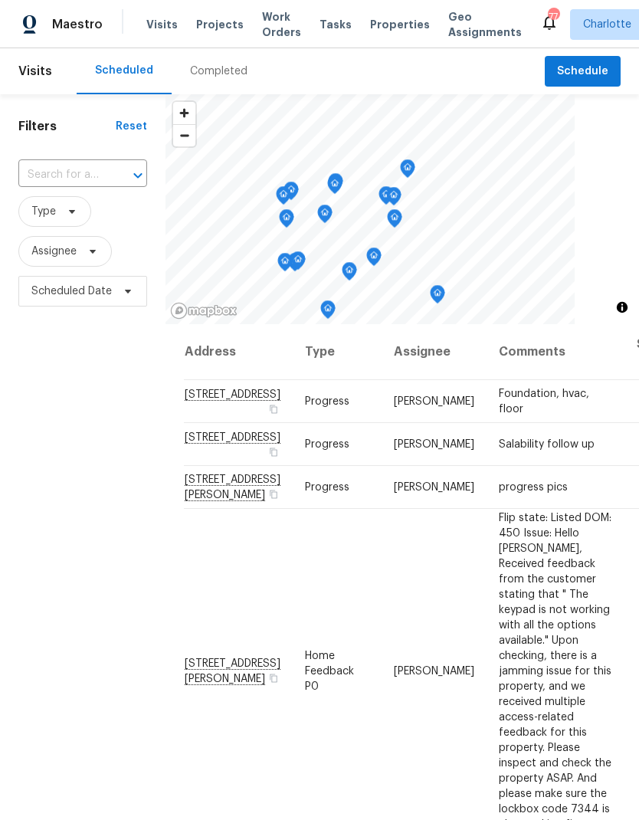
scroll to position [0, 0]
click at [101, 236] on span "Assignee" at bounding box center [64, 251] width 93 height 31
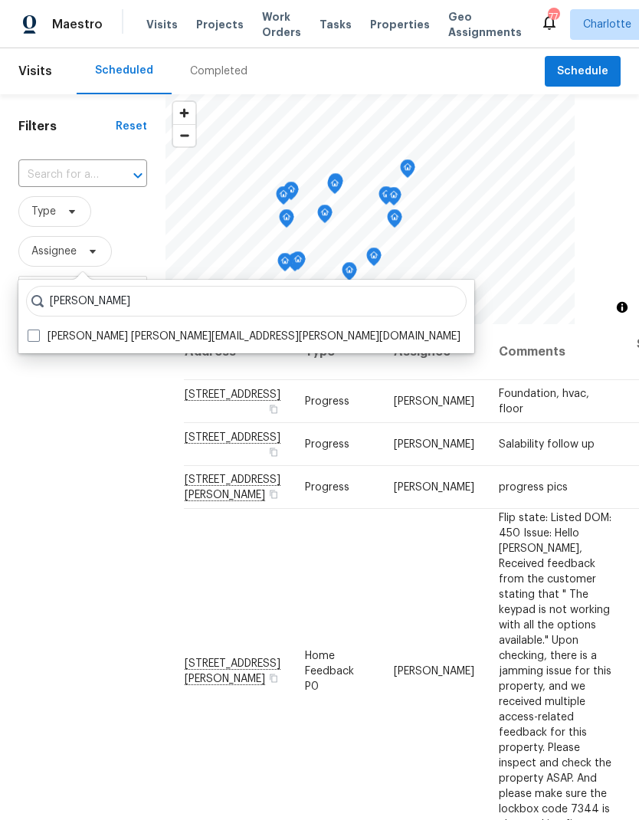
type input "Jason bouque"
click at [38, 329] on span at bounding box center [34, 335] width 12 height 12
click at [38, 329] on input "Jason Bouque jason.bouque@opendoor.com" at bounding box center [33, 334] width 10 height 10
checkbox input "true"
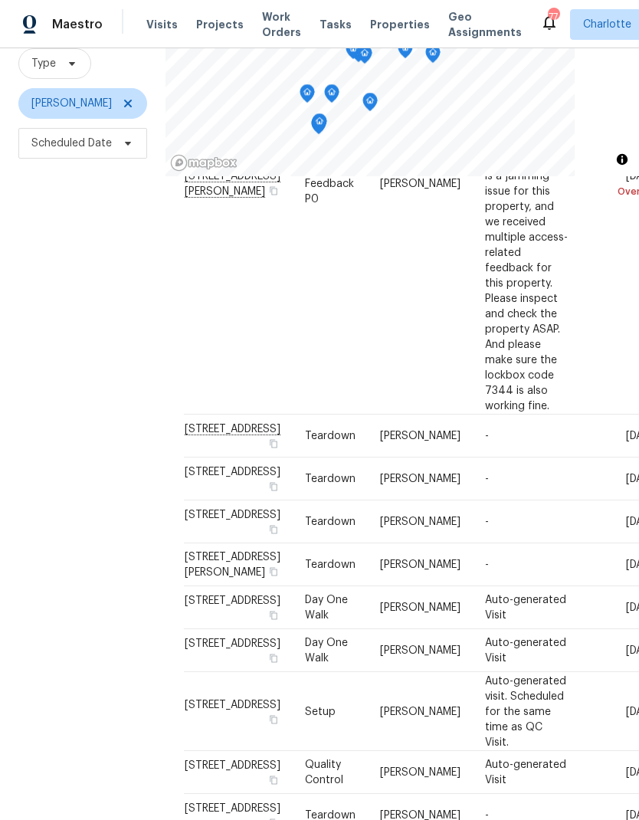
scroll to position [352, 0]
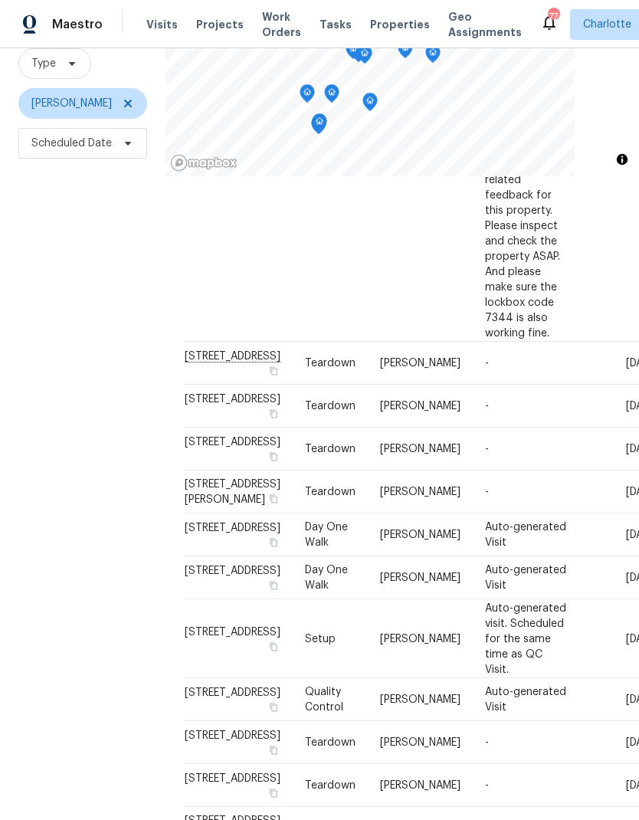
click at [57, 434] on div "Filters Reset ​ Type Jason Bouque Scheduled Date" at bounding box center [82, 388] width 165 height 885
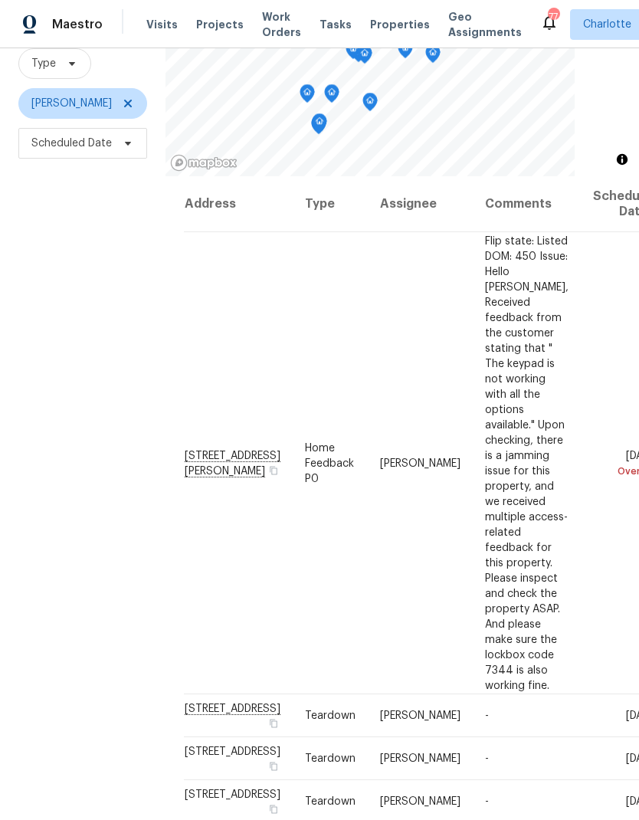
scroll to position [0, 0]
click at [58, 429] on div "Filters Reset ​ Type Jason Bouque Scheduled Date" at bounding box center [82, 388] width 165 height 885
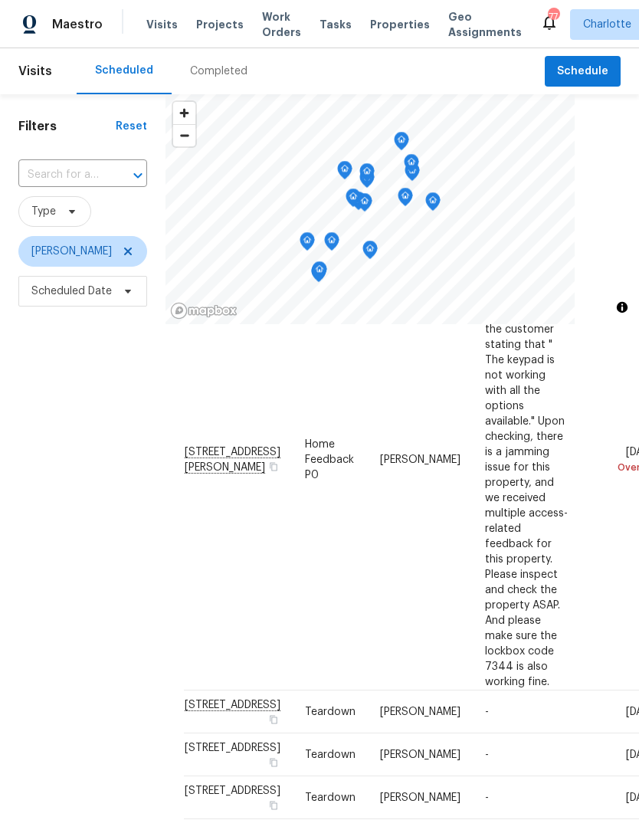
click at [59, 583] on div "Filters Reset ​ Type Jason Bouque Scheduled Date" at bounding box center [82, 536] width 165 height 885
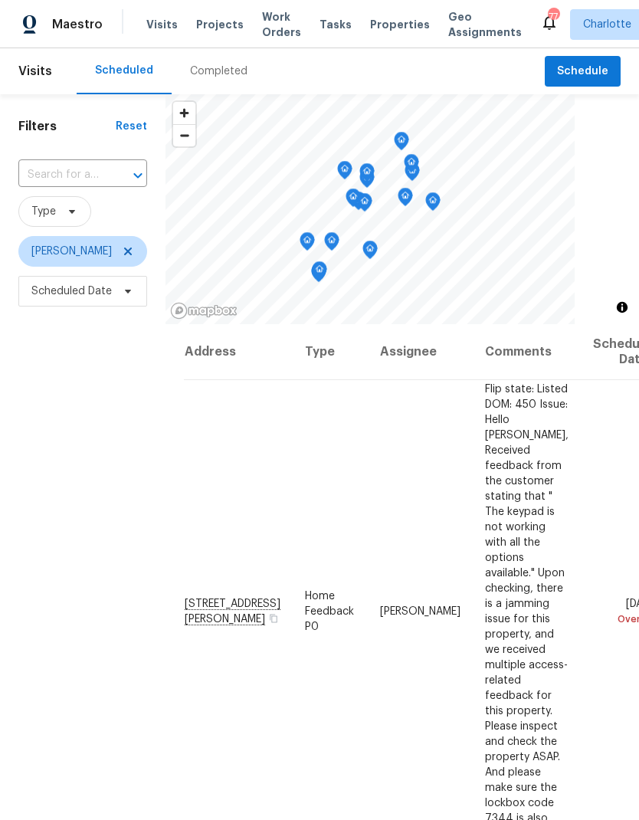
click at [44, 424] on div "Filters Reset ​ Type Jason Bouque Scheduled Date" at bounding box center [82, 536] width 165 height 885
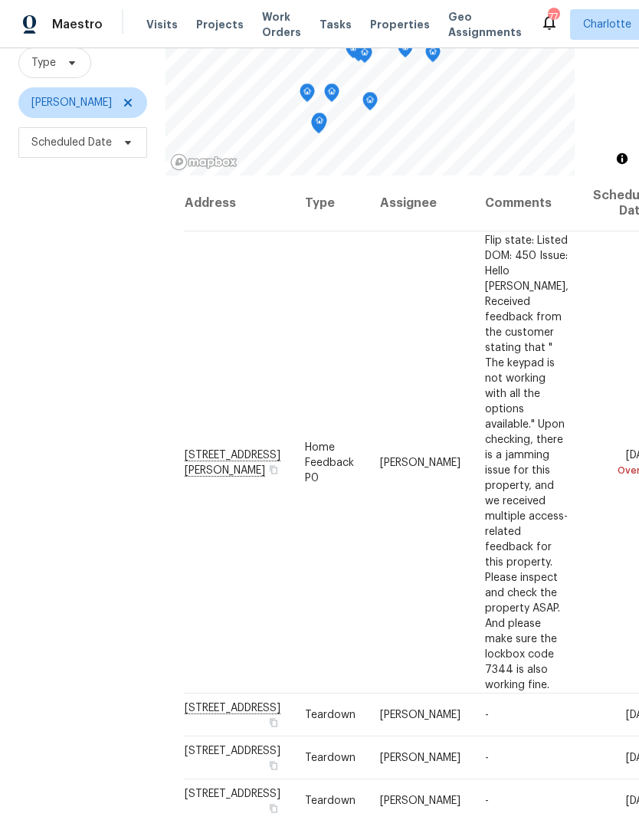
scroll to position [148, 0]
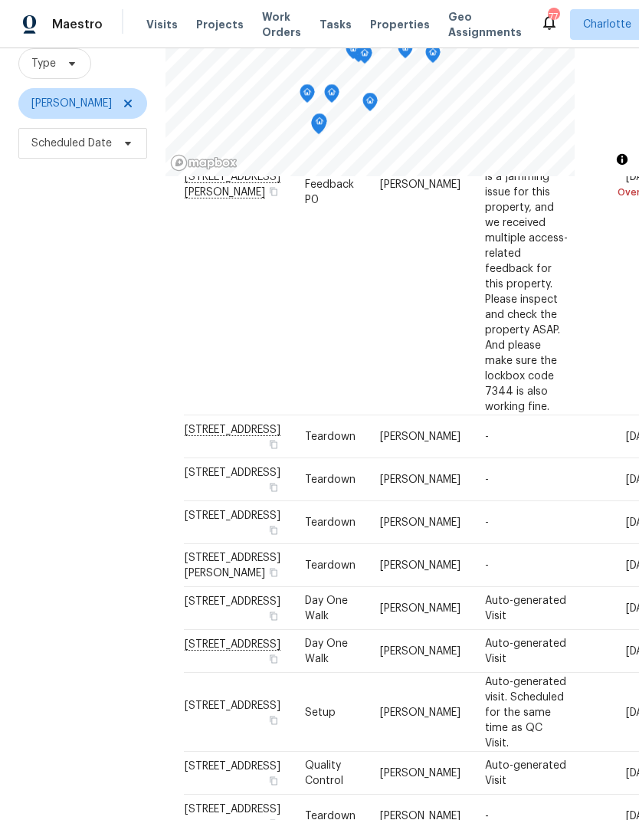
click at [56, 416] on div "Filters Reset ​ Type Jason Bouque Scheduled Date" at bounding box center [82, 388] width 165 height 885
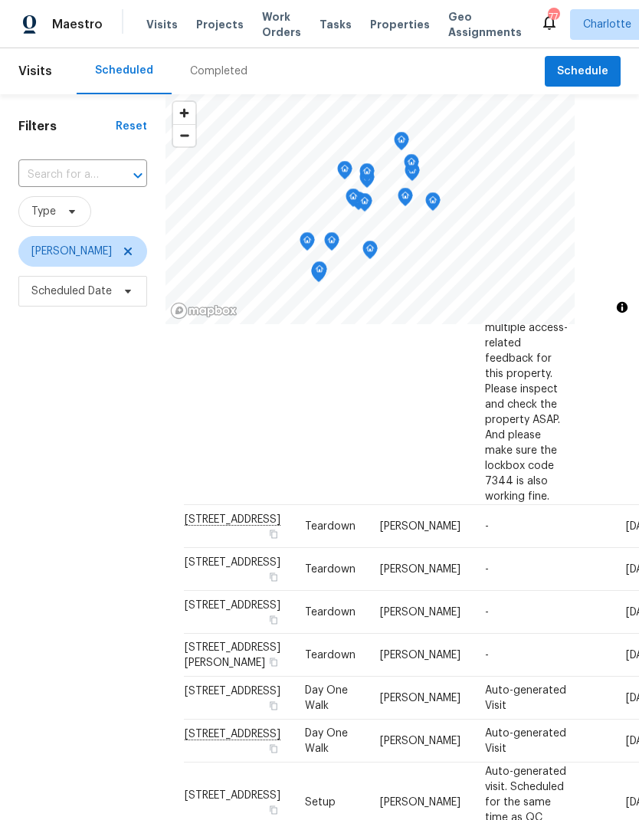
scroll to position [0, 0]
click at [122, 257] on icon at bounding box center [128, 251] width 12 height 12
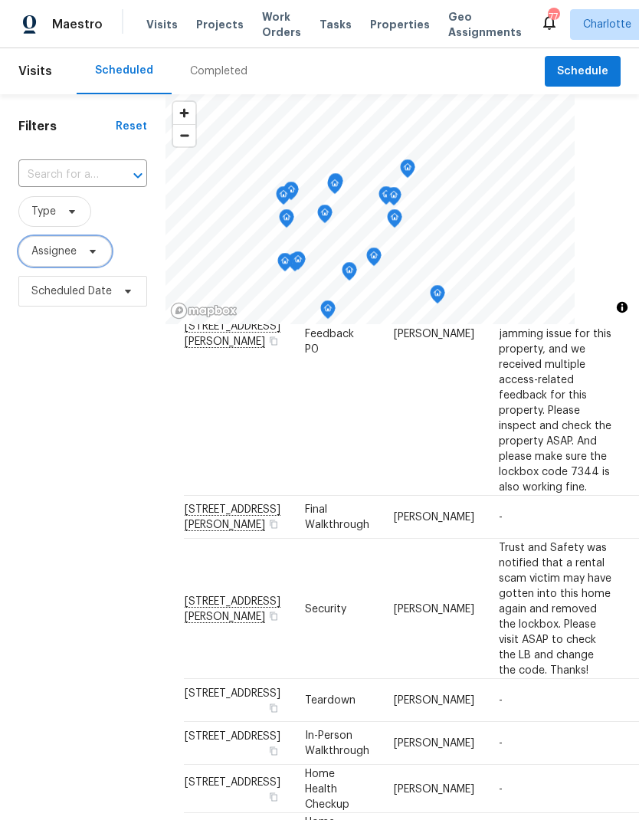
click at [90, 257] on icon at bounding box center [93, 251] width 12 height 12
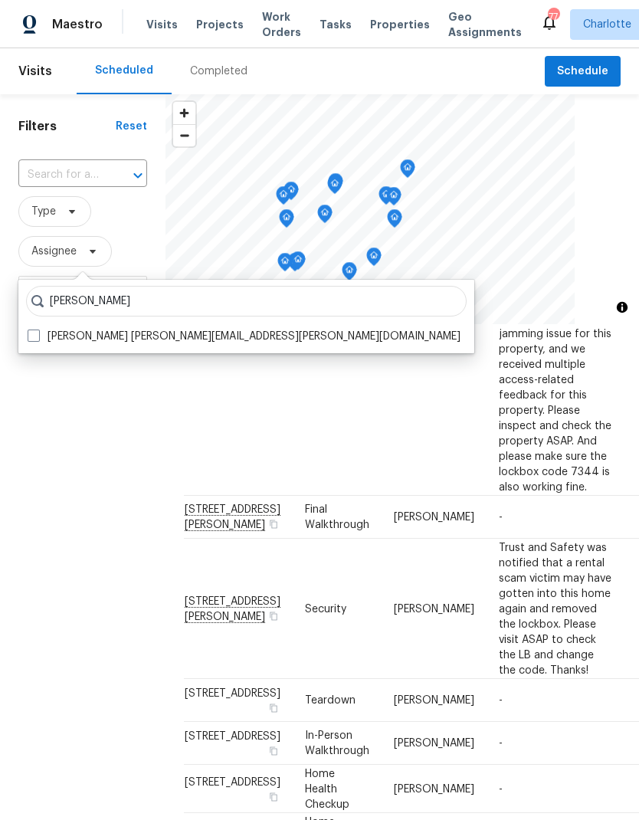
type input "Ryan craven"
click at [32, 341] on span at bounding box center [34, 335] width 12 height 12
click at [32, 339] on input "Ryan Craven ryan.craven@opendoor.com" at bounding box center [33, 334] width 10 height 10
checkbox input "true"
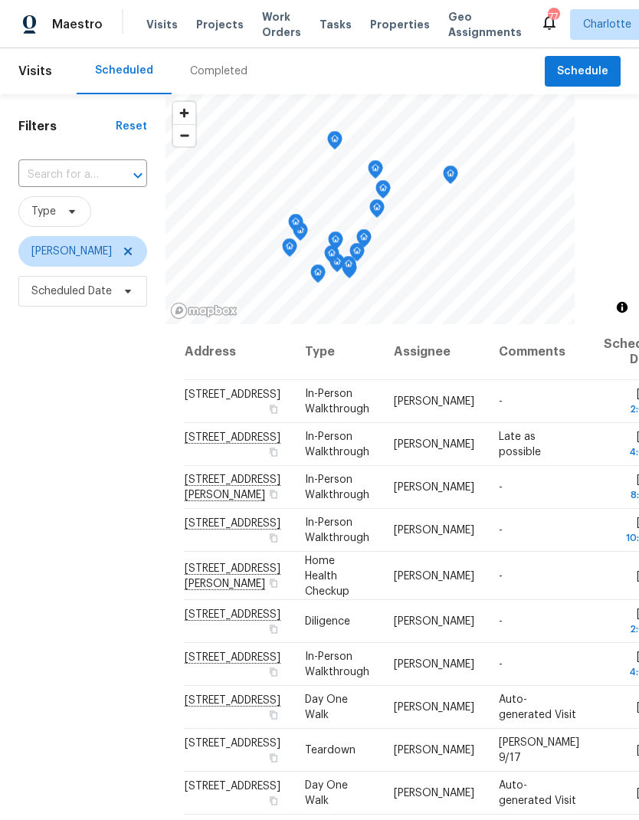
click at [66, 453] on div "Filters Reset ​ Type Ryan Craven Scheduled Date" at bounding box center [82, 536] width 165 height 885
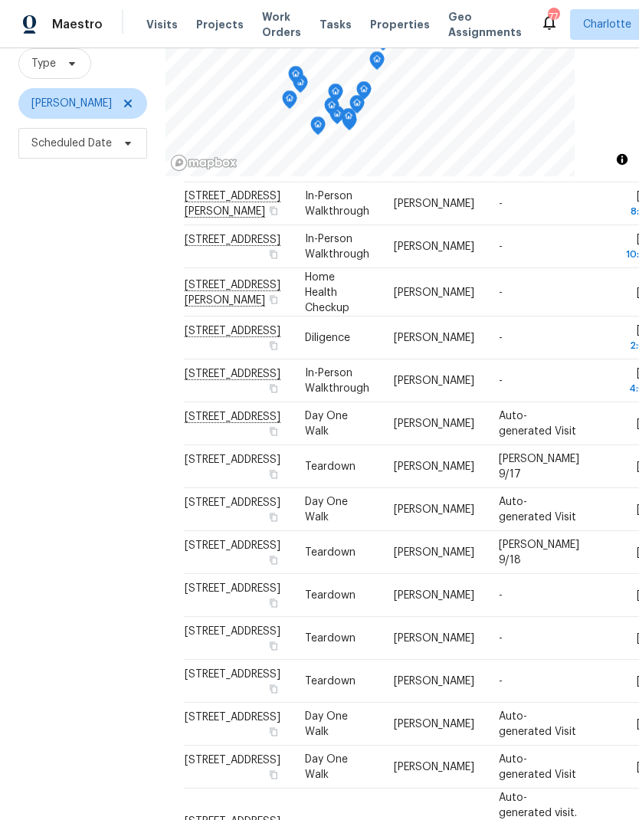
scroll to position [163, 0]
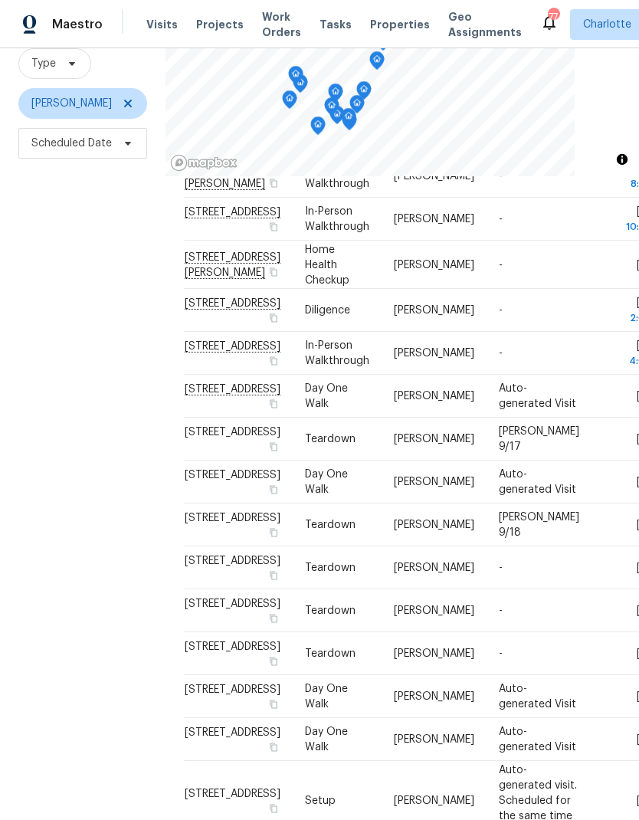
click at [58, 456] on div "Filters Reset ​ Type Ryan Craven Scheduled Date" at bounding box center [82, 388] width 165 height 885
click at [0, 0] on icon at bounding box center [0, 0] width 0 height 0
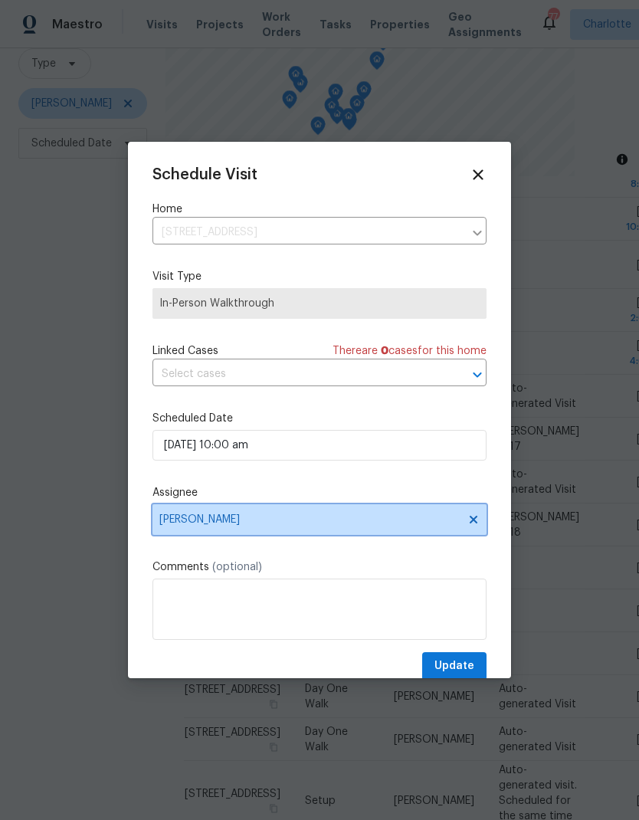
click at [477, 523] on icon at bounding box center [473, 519] width 12 height 12
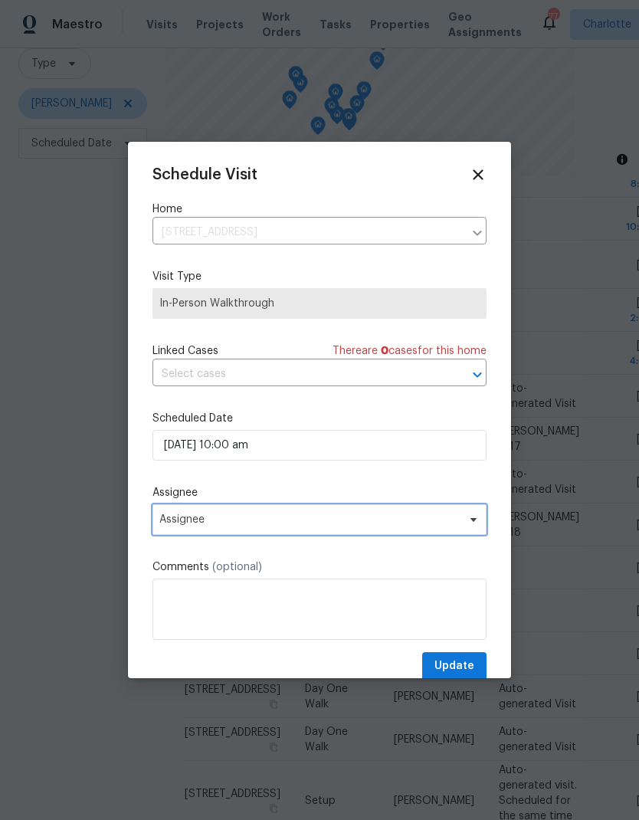
click at [452, 531] on span "Assignee" at bounding box center [319, 519] width 334 height 31
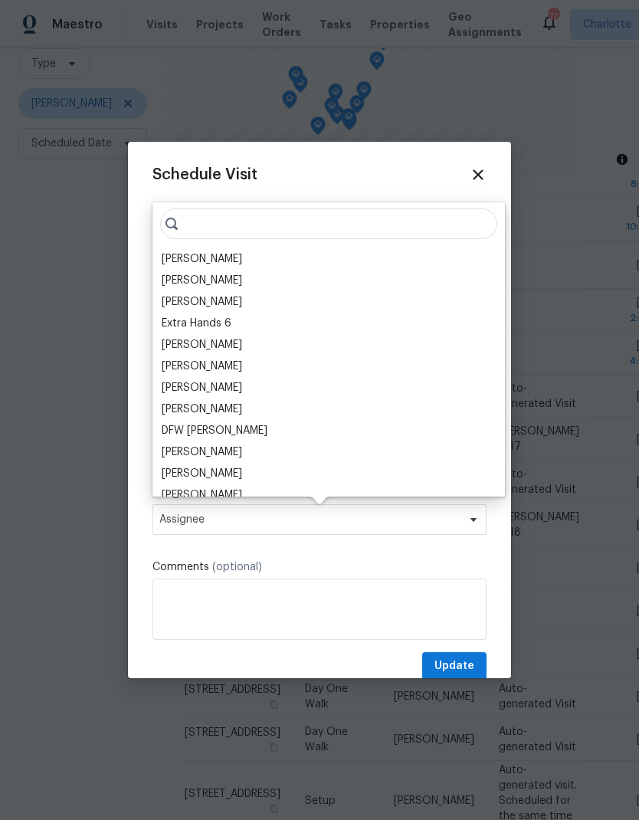
click at [213, 257] on div "Jason Bouque" at bounding box center [202, 258] width 80 height 15
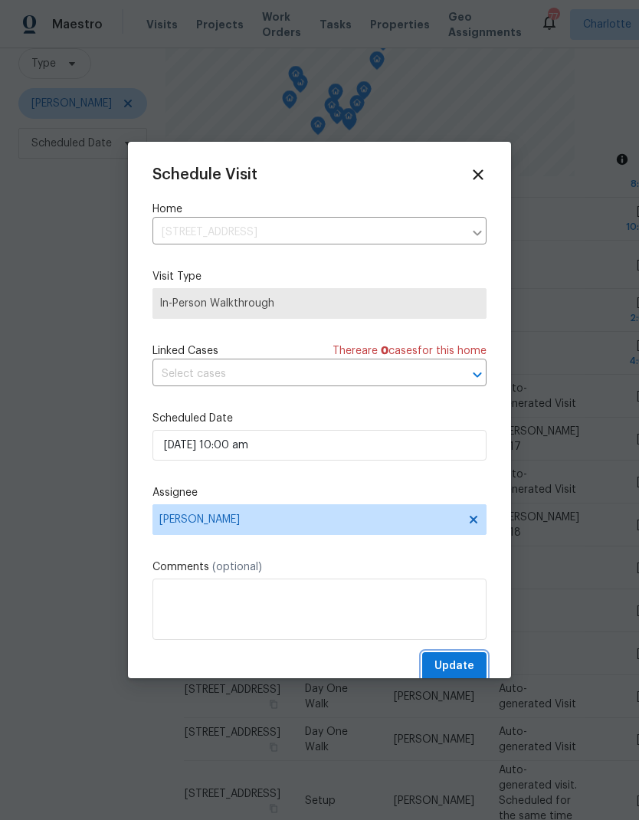
click at [468, 665] on span "Update" at bounding box center [454, 665] width 40 height 19
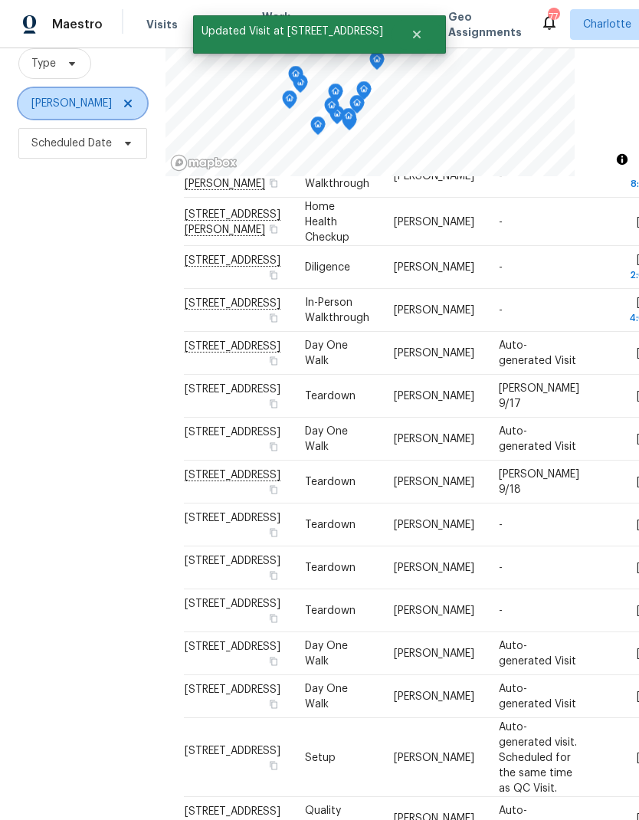
click at [122, 105] on icon at bounding box center [128, 103] width 12 height 12
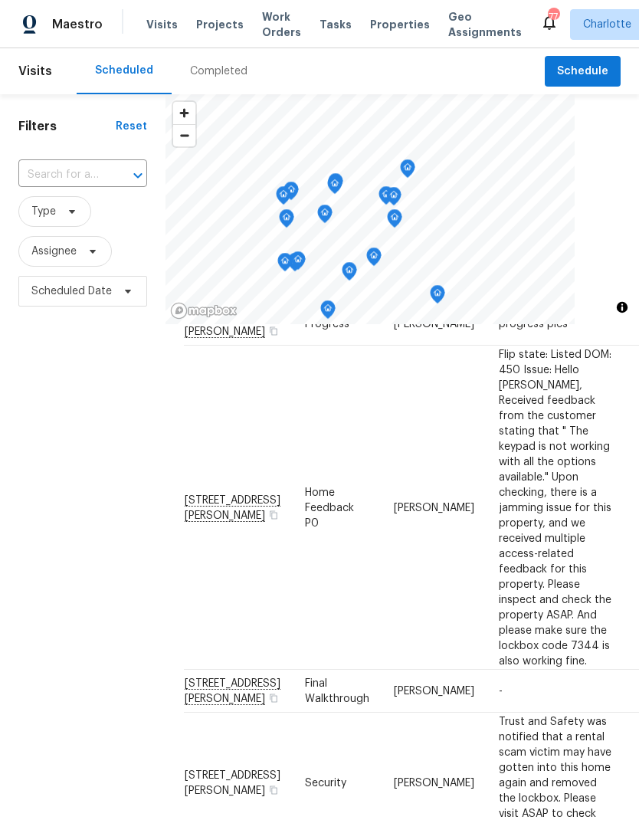
click at [114, 411] on div "Filters Reset ​ Type Assignee Scheduled Date" at bounding box center [82, 536] width 165 height 885
click at [64, 393] on div "Filters Reset ​ Type Assignee Scheduled Date" at bounding box center [82, 536] width 165 height 885
click at [96, 254] on icon at bounding box center [93, 251] width 12 height 12
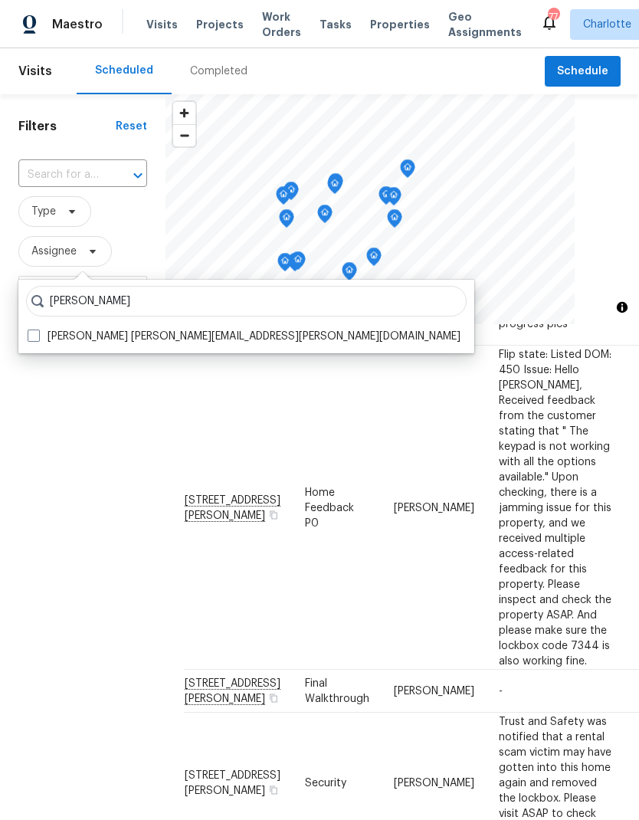
type input "Jason bouque"
click at [28, 340] on span at bounding box center [34, 335] width 12 height 12
click at [28, 339] on input "Jason Bouque jason.bouque@opendoor.com" at bounding box center [33, 334] width 10 height 10
checkbox input "true"
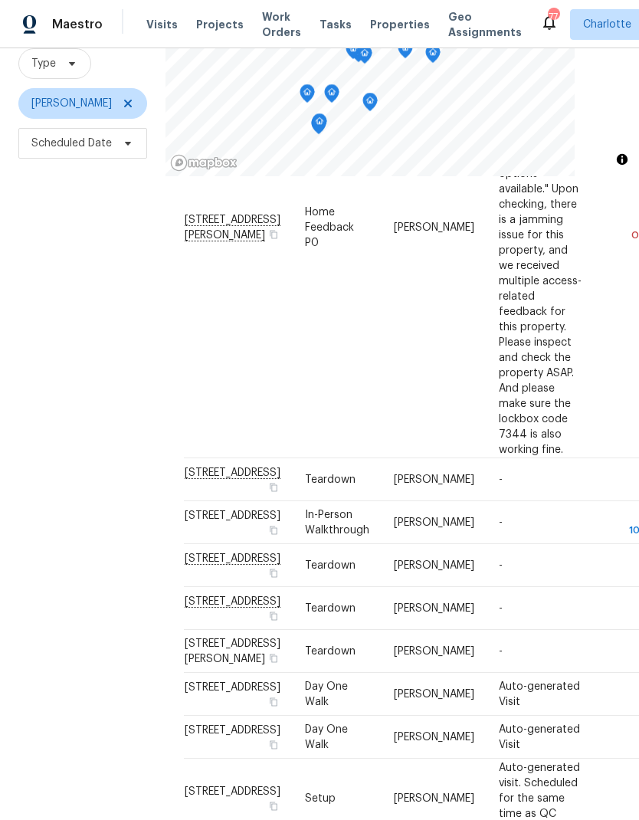
scroll to position [243, 0]
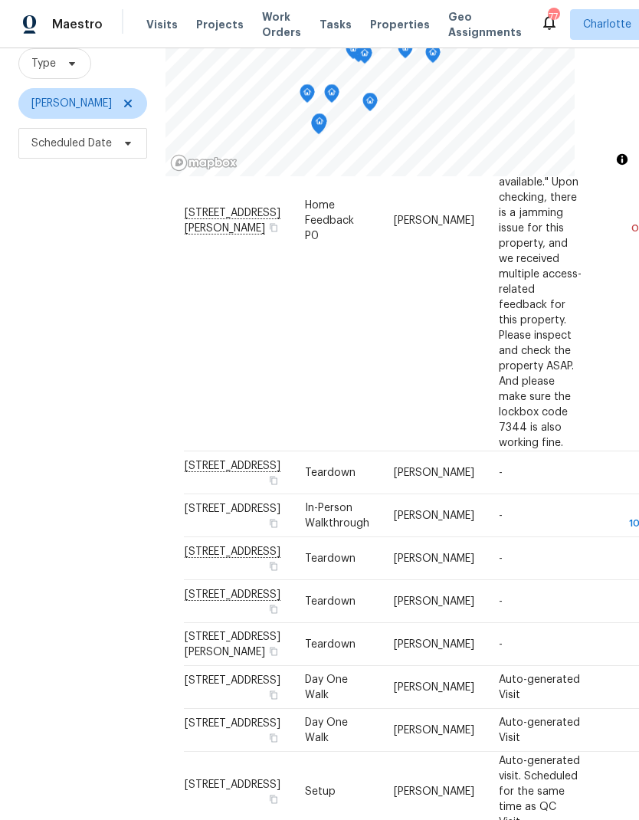
click at [0, 0] on icon at bounding box center [0, 0] width 0 height 0
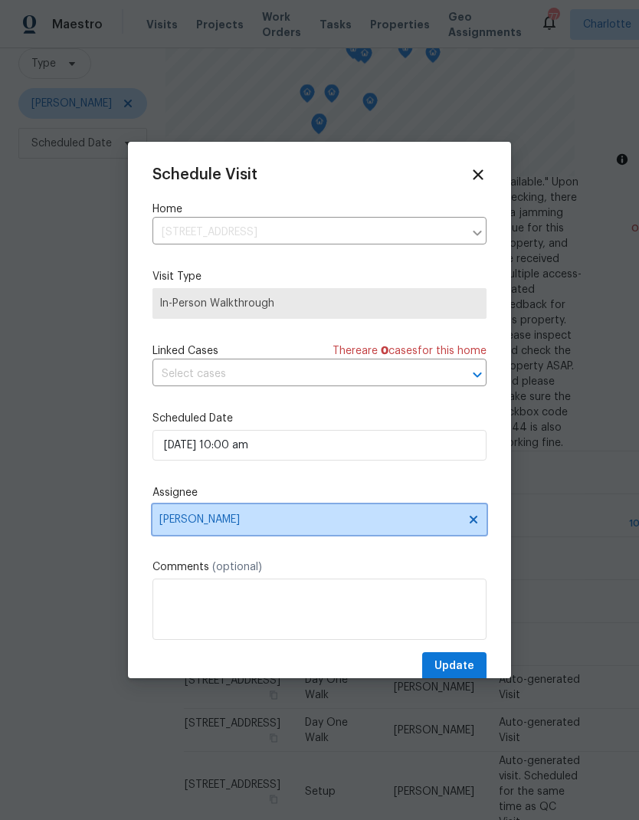
click at [482, 521] on span "Jason Bouque" at bounding box center [319, 519] width 334 height 31
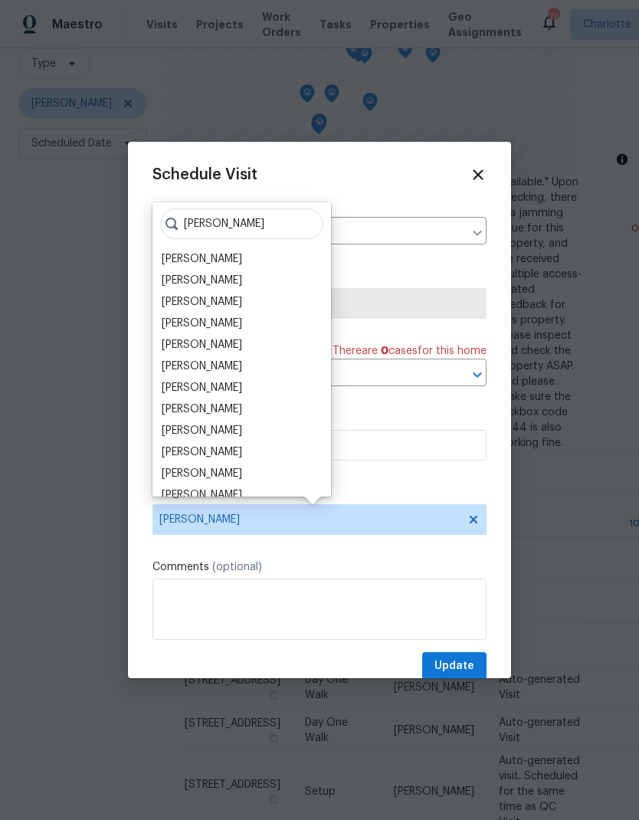
type input "Ryan"
click at [211, 477] on div "[PERSON_NAME]" at bounding box center [202, 473] width 80 height 15
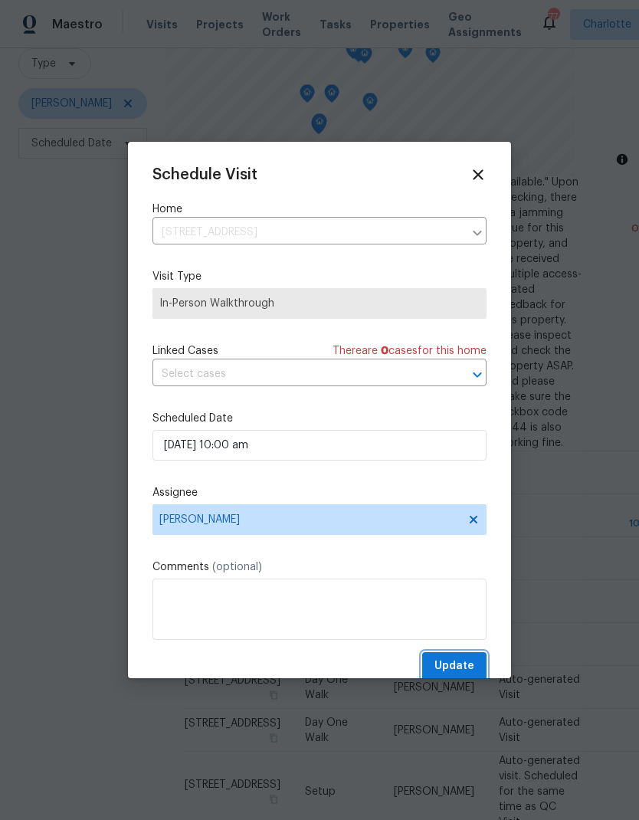
click at [466, 665] on span "Update" at bounding box center [454, 665] width 40 height 19
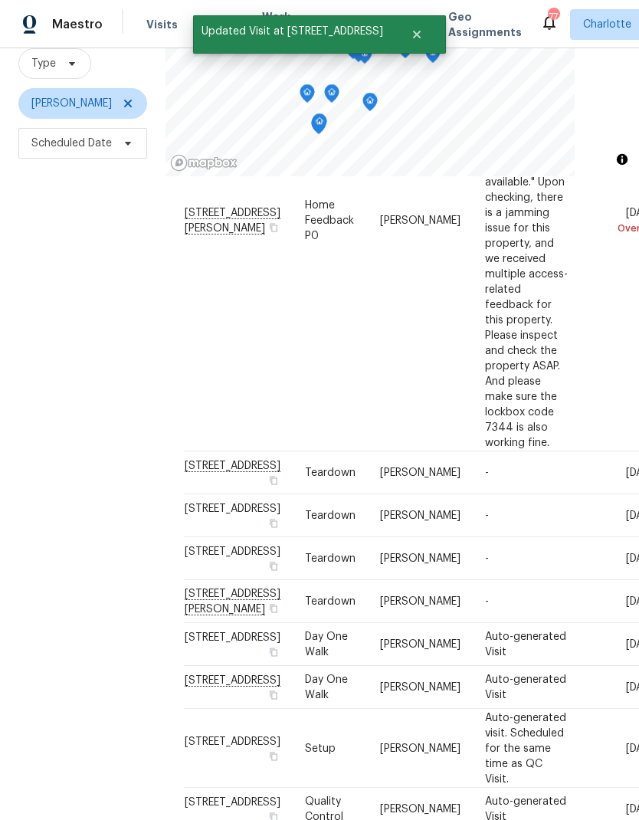
click at [85, 32] on div "Maestro" at bounding box center [51, 24] width 103 height 31
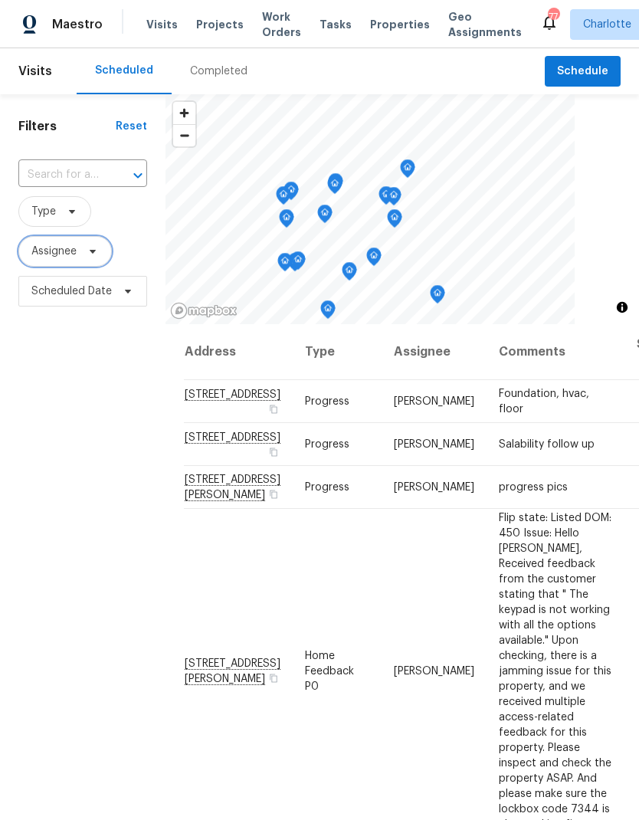
click at [93, 251] on icon at bounding box center [93, 252] width 6 height 4
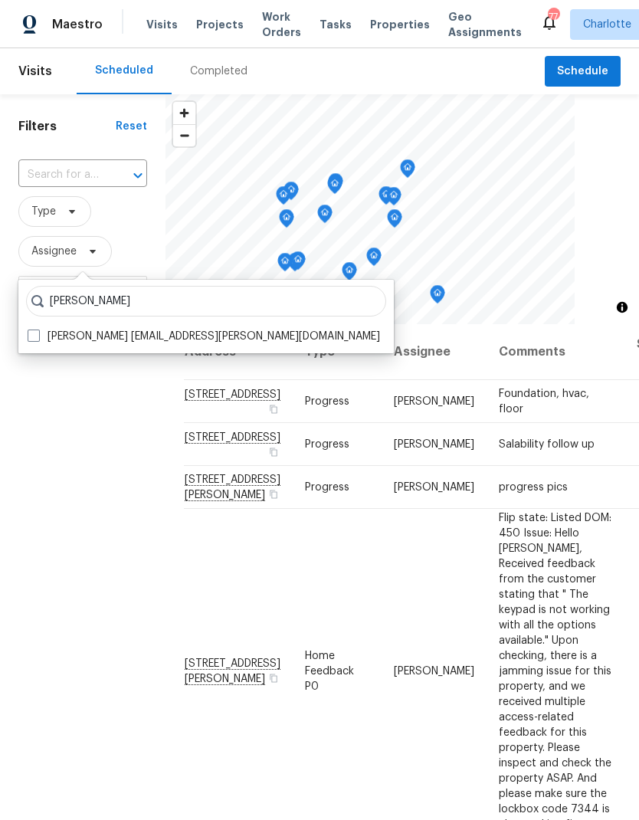
type input "[PERSON_NAME]"
click at [34, 342] on label "[PERSON_NAME] [EMAIL_ADDRESS][PERSON_NAME][DOMAIN_NAME]" at bounding box center [204, 336] width 352 height 15
click at [34, 339] on input "[PERSON_NAME] [EMAIL_ADDRESS][PERSON_NAME][DOMAIN_NAME]" at bounding box center [33, 334] width 10 height 10
checkbox input "true"
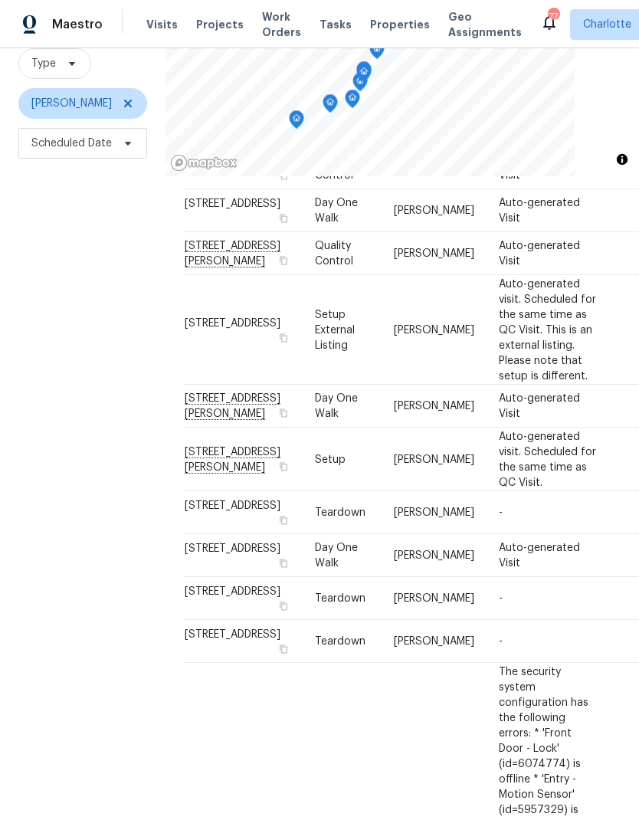
scroll to position [139, 0]
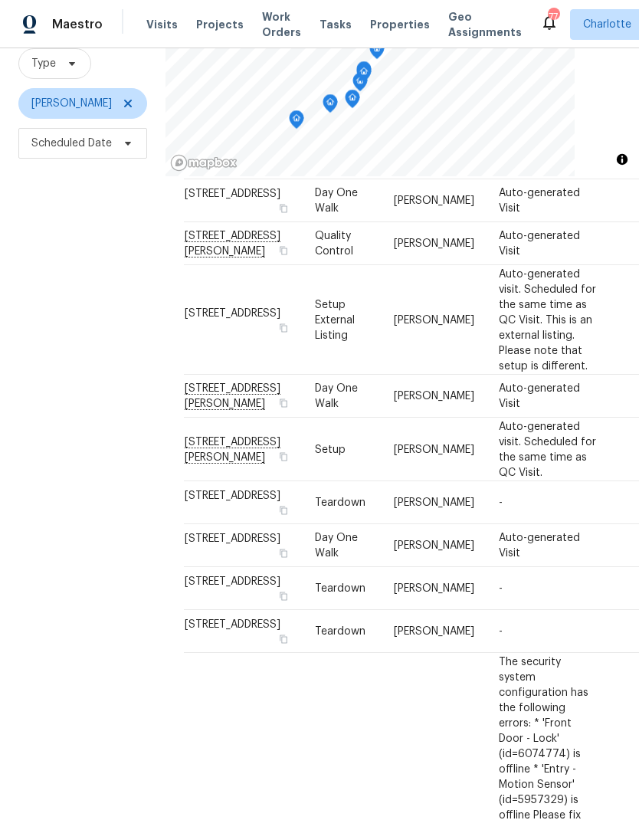
click at [64, 407] on div "Filters Reset ​ Type [PERSON_NAME] Scheduled Date" at bounding box center [82, 388] width 165 height 885
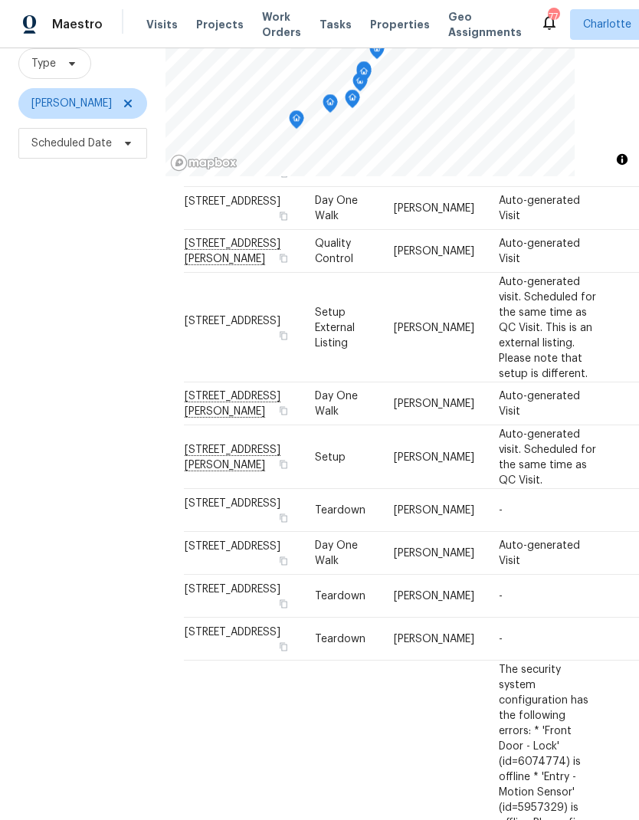
scroll to position [130, 0]
click at [58, 409] on div "Filters Reset ​ Type [PERSON_NAME] Scheduled Date" at bounding box center [82, 388] width 165 height 885
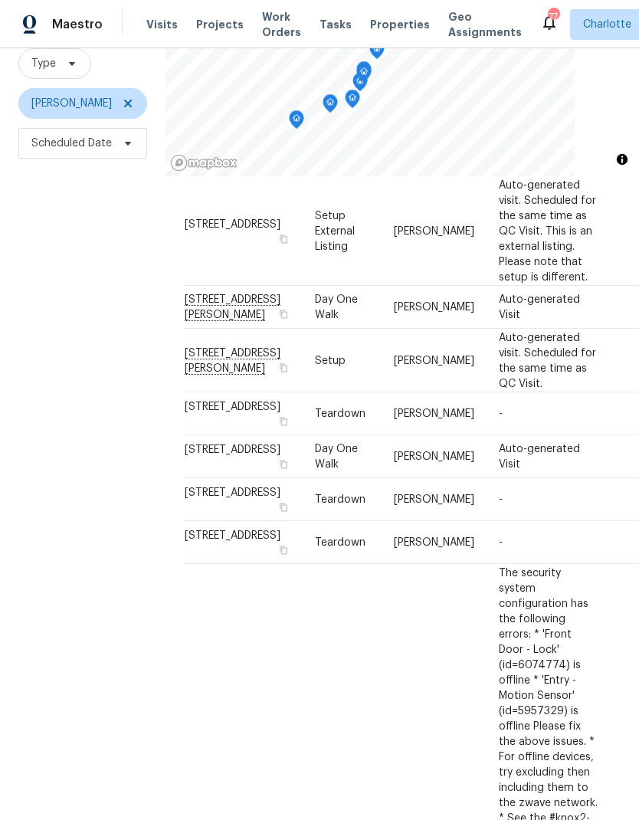
scroll to position [228, 0]
click at [61, 410] on div "Filters Reset ​ Type [PERSON_NAME] Scheduled Date" at bounding box center [82, 388] width 165 height 885
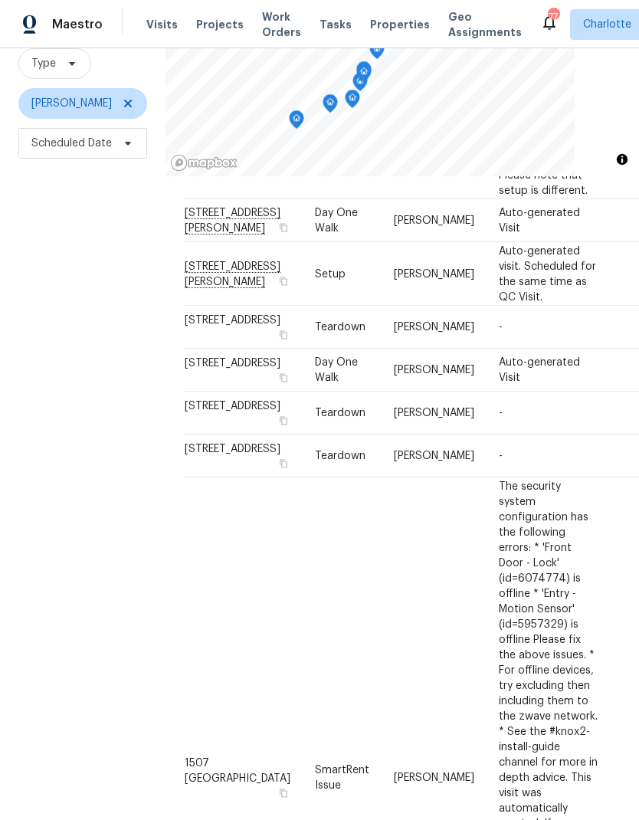
click at [54, 395] on div "Filters Reset ​ Type [PERSON_NAME] Scheduled Date" at bounding box center [82, 388] width 165 height 885
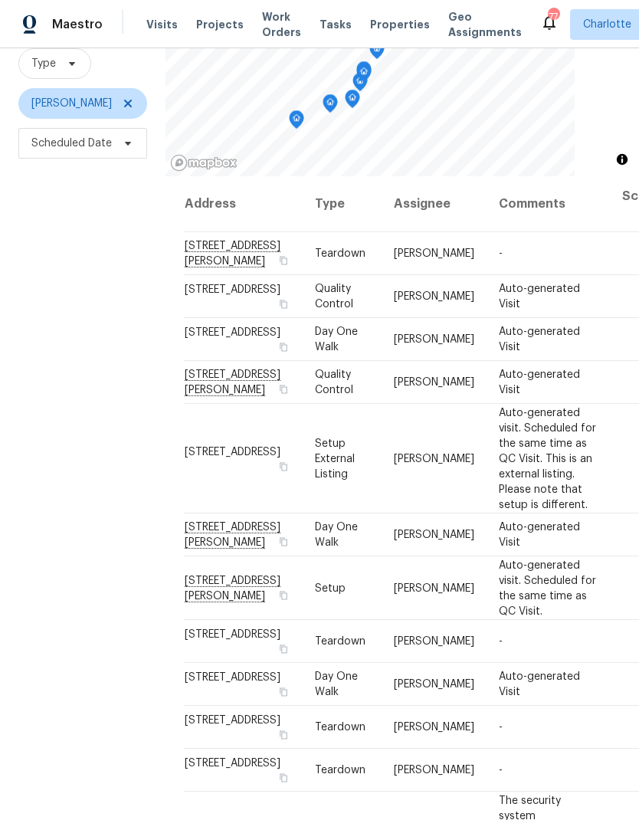
scroll to position [0, 0]
click at [56, 411] on div "Filters Reset ​ Type [PERSON_NAME] Scheduled Date" at bounding box center [82, 388] width 165 height 885
click at [122, 109] on icon at bounding box center [128, 103] width 12 height 12
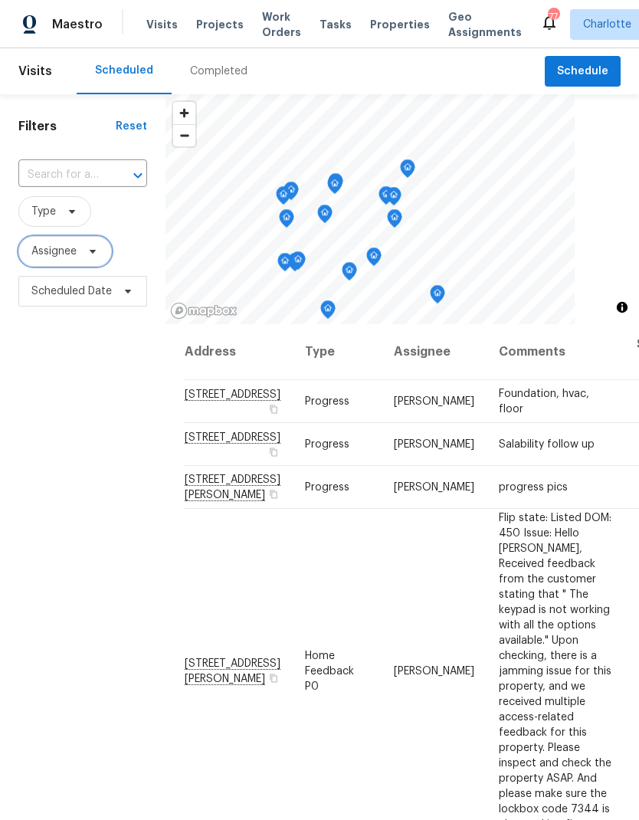
click at [98, 257] on icon at bounding box center [93, 251] width 12 height 12
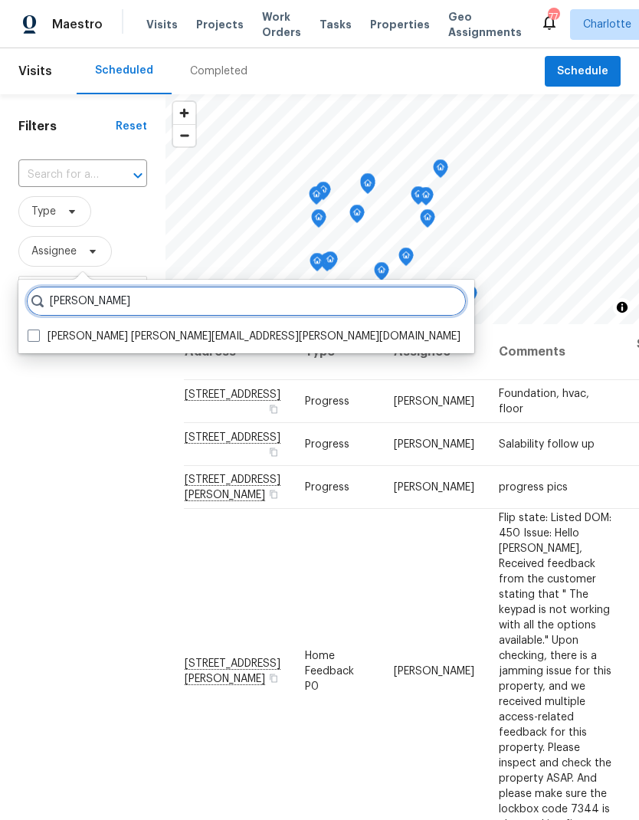
type input "Dan baquero"
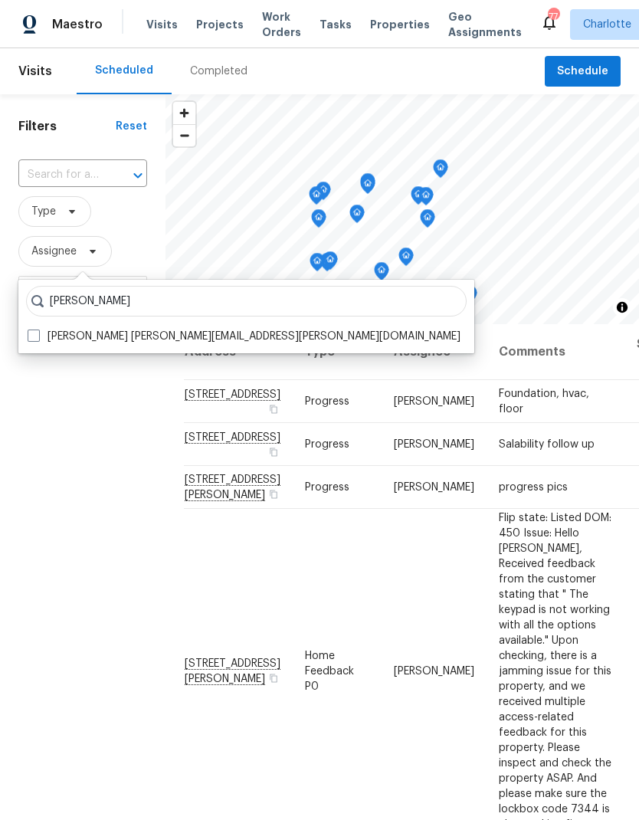
click at [126, 509] on div "Filters Reset ​ Type Assignee Scheduled Date" at bounding box center [82, 536] width 165 height 885
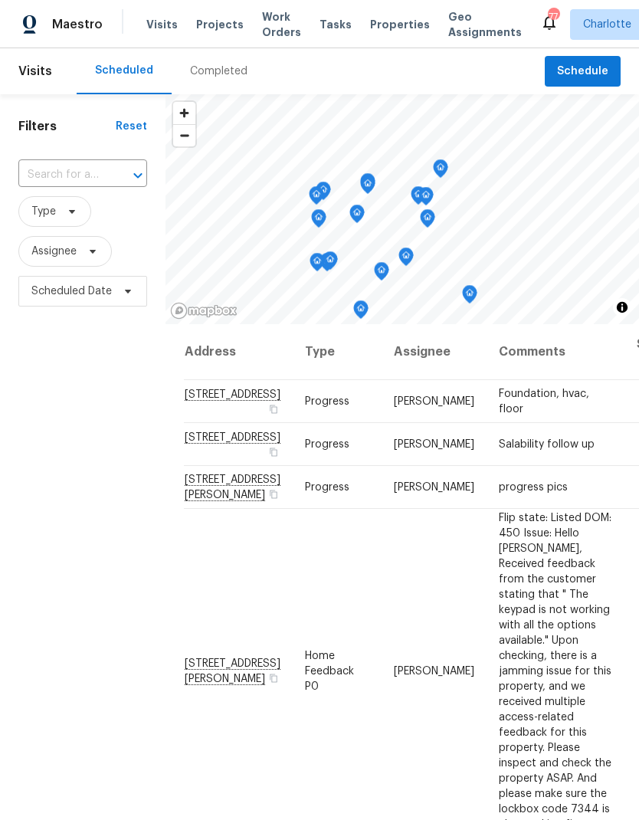
click at [45, 445] on div "Filters Reset ​ Type Assignee Scheduled Date" at bounding box center [82, 536] width 165 height 885
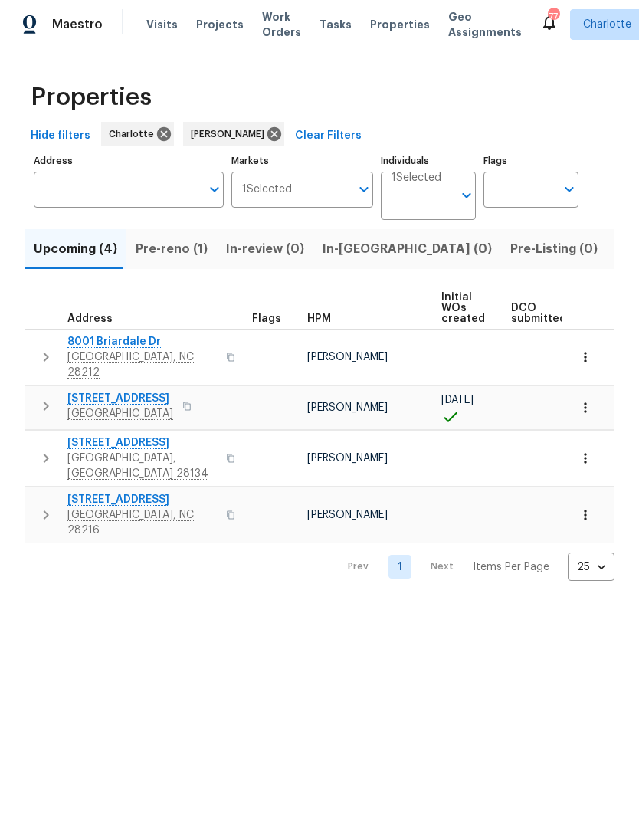
scroll to position [-11, 0]
